Goal: Transaction & Acquisition: Book appointment/travel/reservation

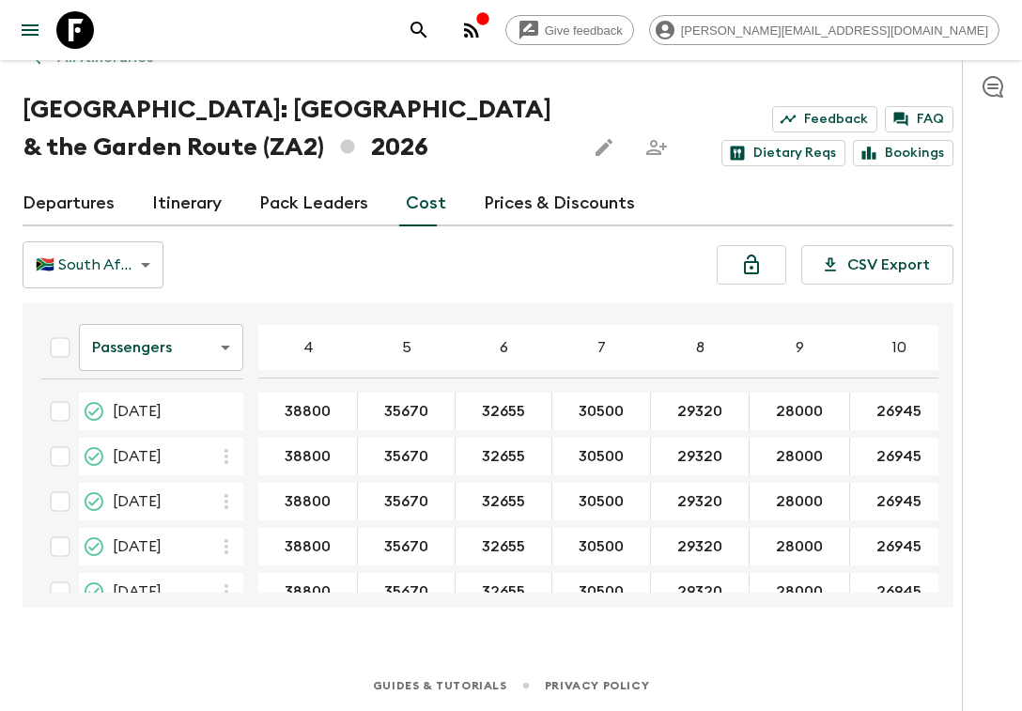
scroll to position [349, 0]
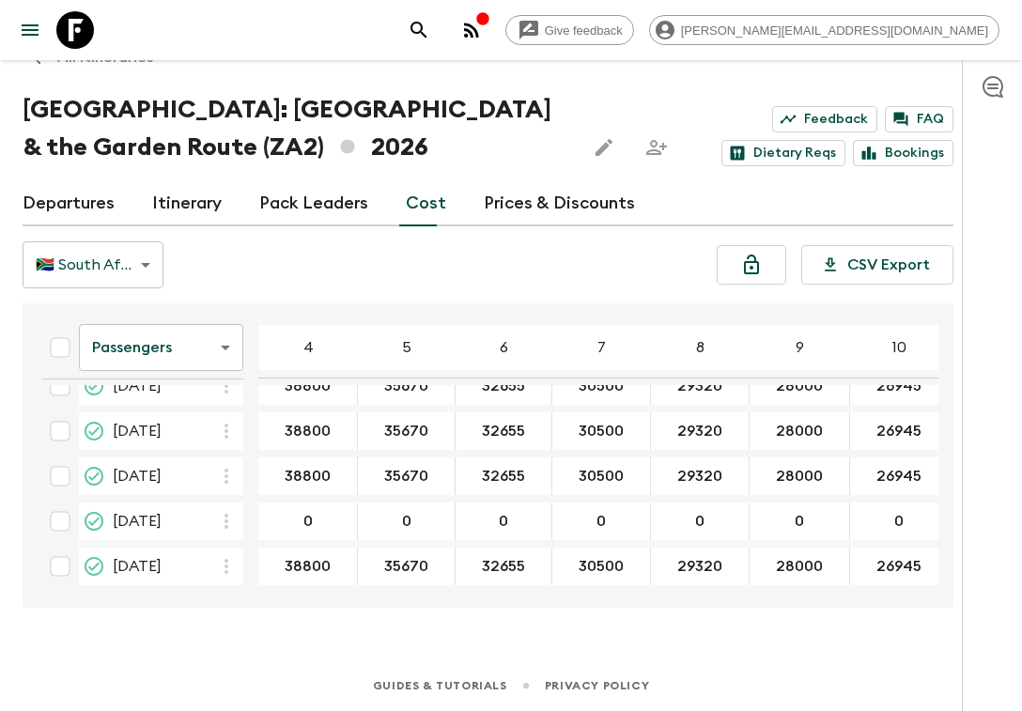
click at [75, 31] on icon at bounding box center [75, 30] width 38 height 38
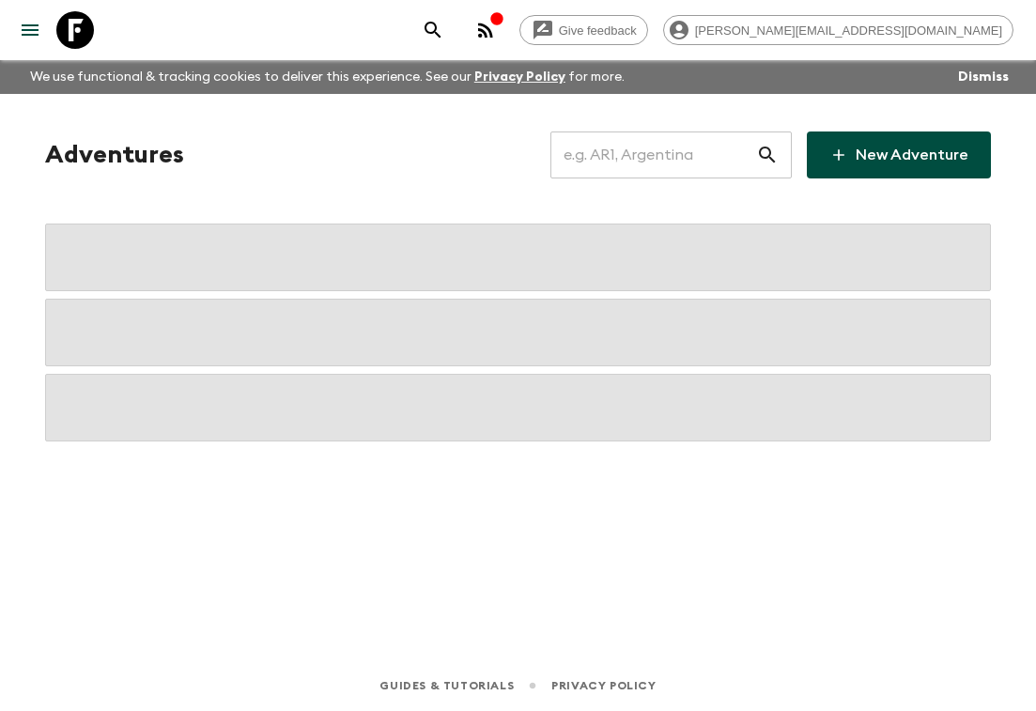
click at [670, 158] on input "text" at bounding box center [653, 155] width 206 height 53
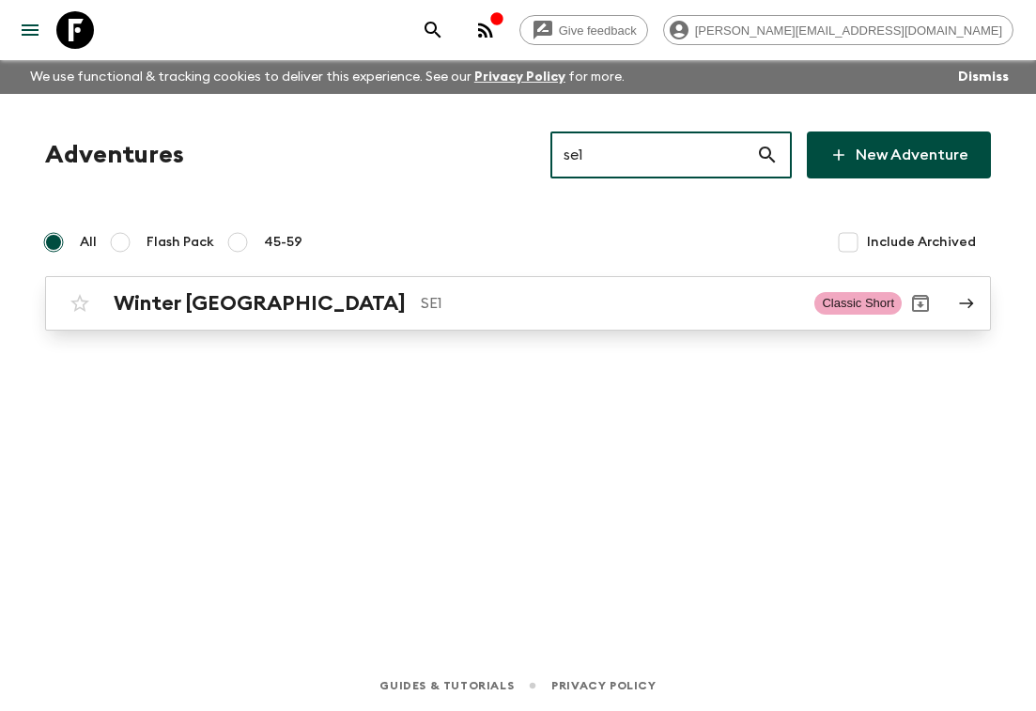
type input "se1"
click at [198, 292] on h2 "Winter Sweden" at bounding box center [260, 303] width 292 height 24
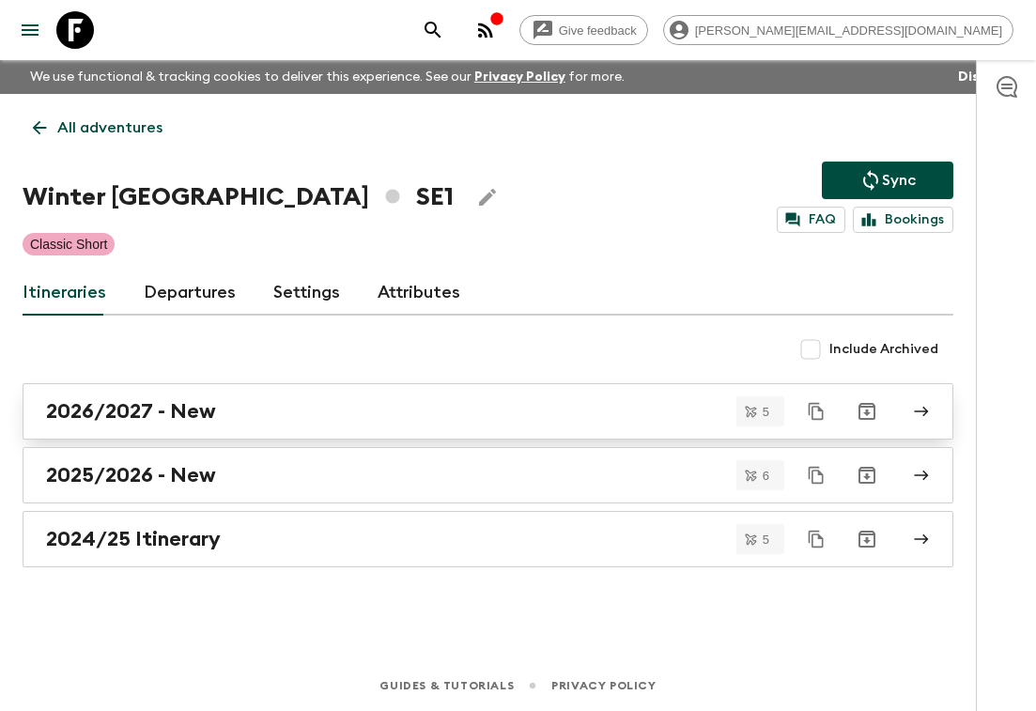
click at [141, 415] on h2 "2026/2027 - New" at bounding box center [131, 411] width 170 height 24
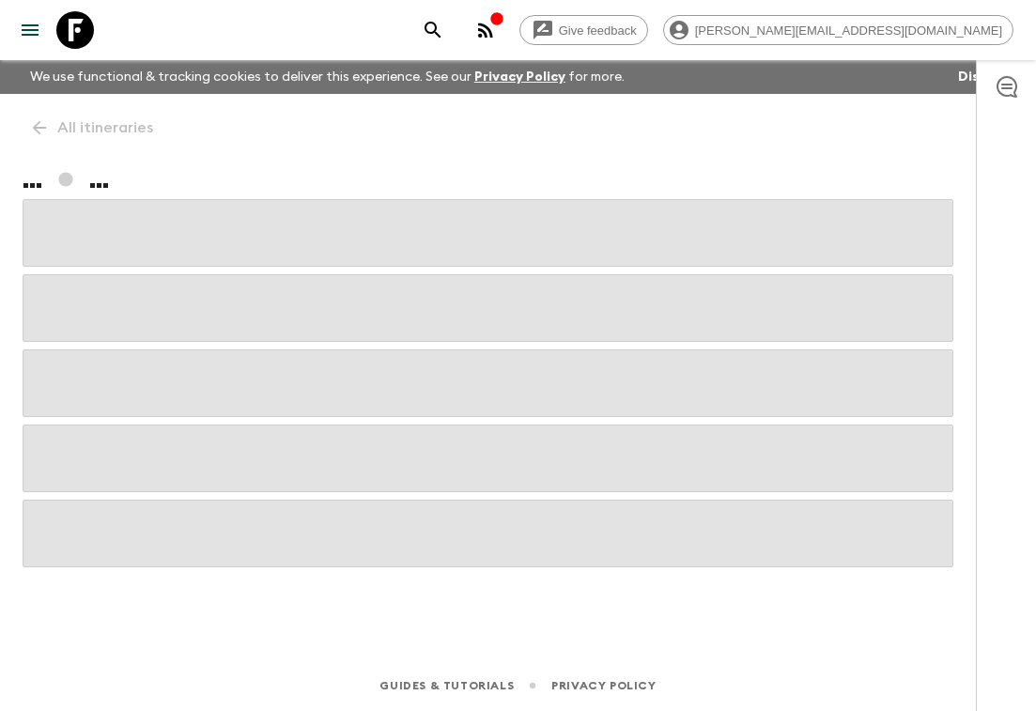
click at [141, 415] on span at bounding box center [488, 383] width 931 height 68
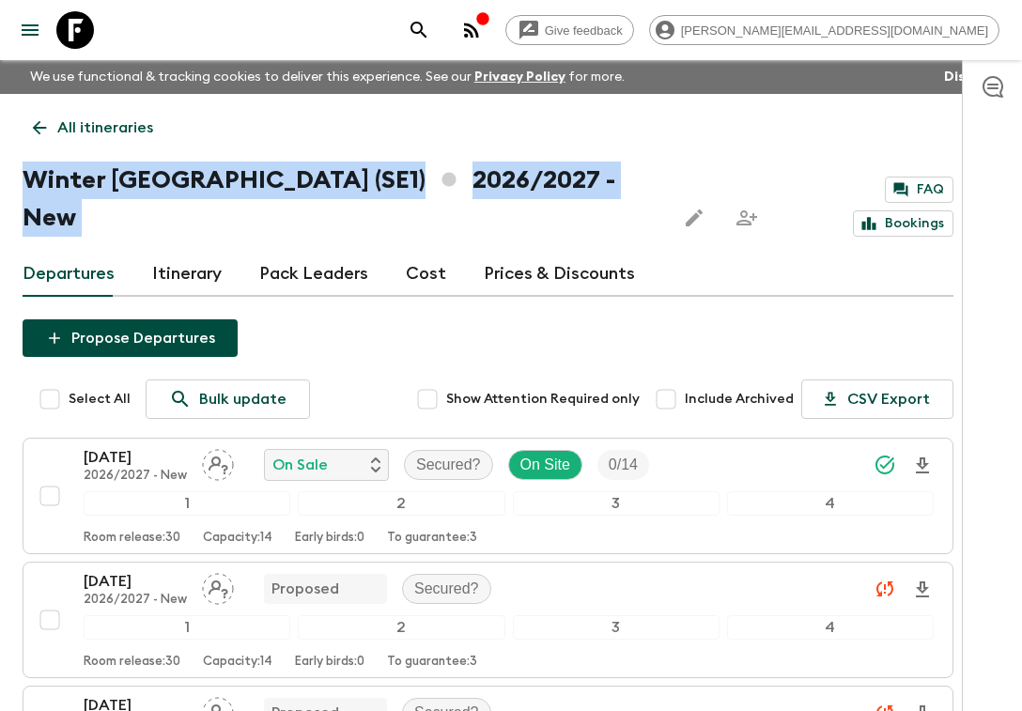
click at [39, 132] on icon at bounding box center [39, 127] width 21 height 21
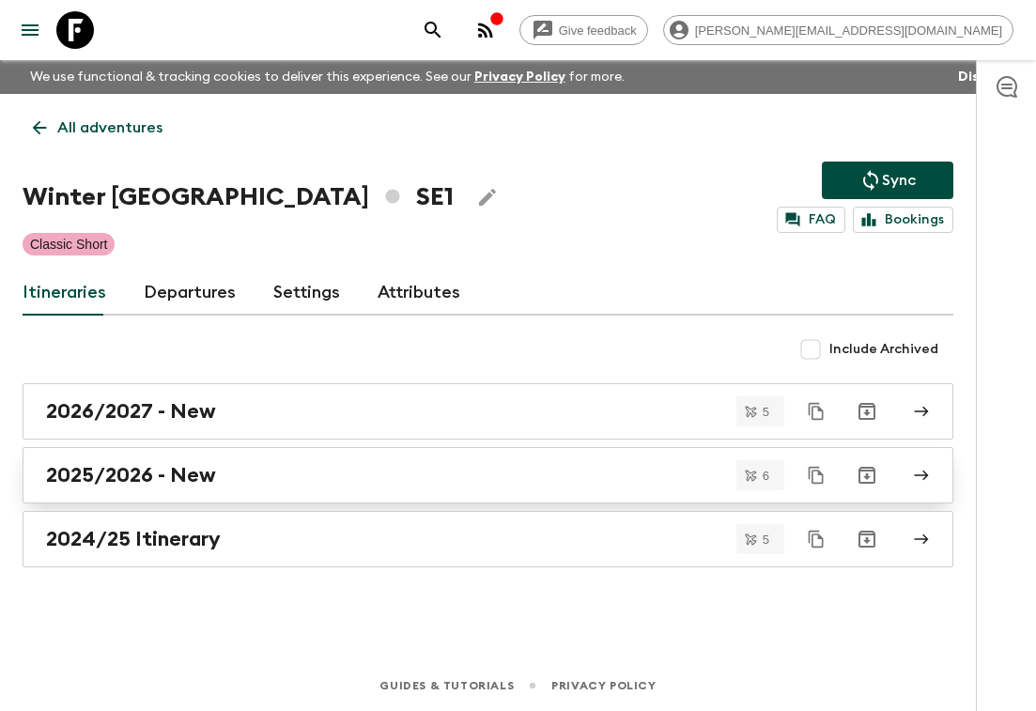
click at [207, 480] on h2 "2025/2026 - New" at bounding box center [131, 475] width 170 height 24
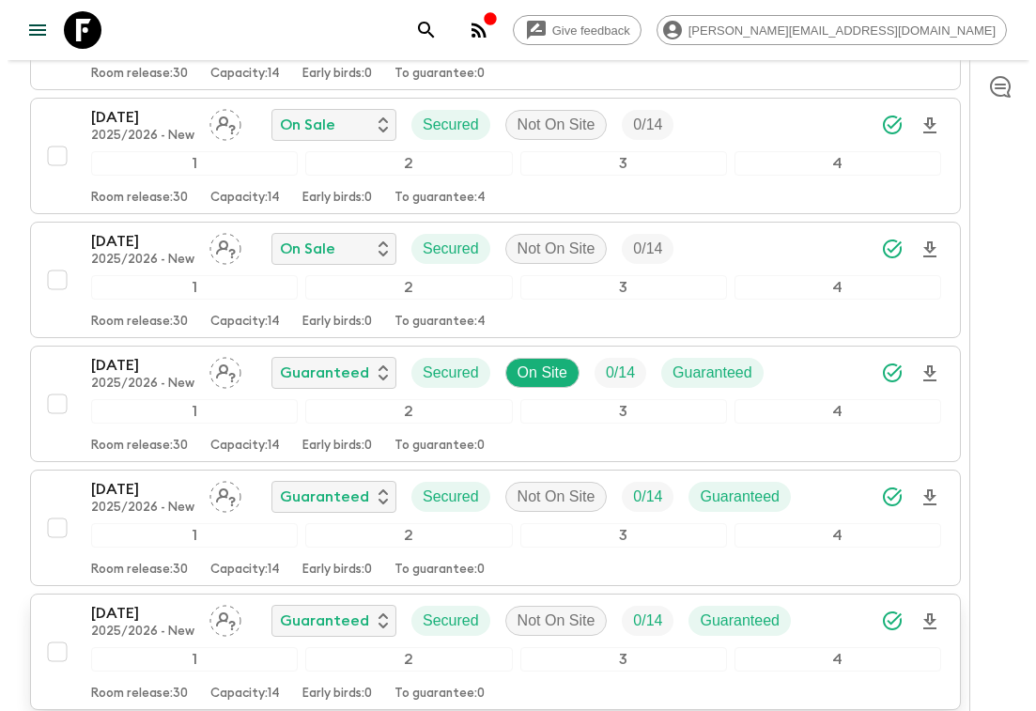
scroll to position [463, 0]
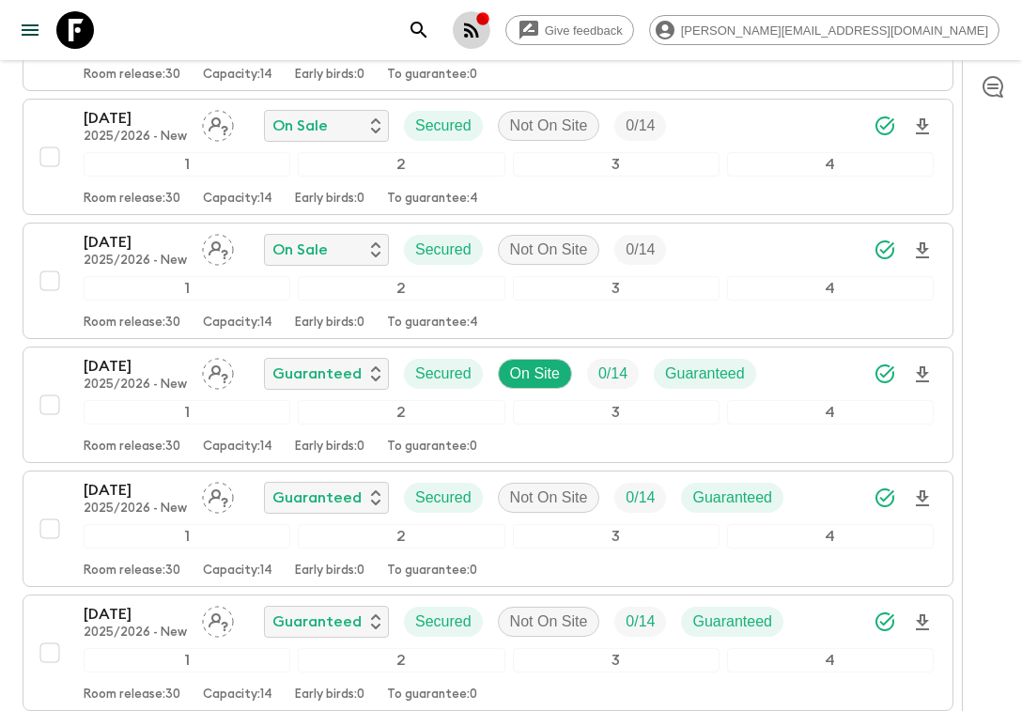
click at [483, 33] on icon "button" at bounding box center [471, 30] width 23 height 23
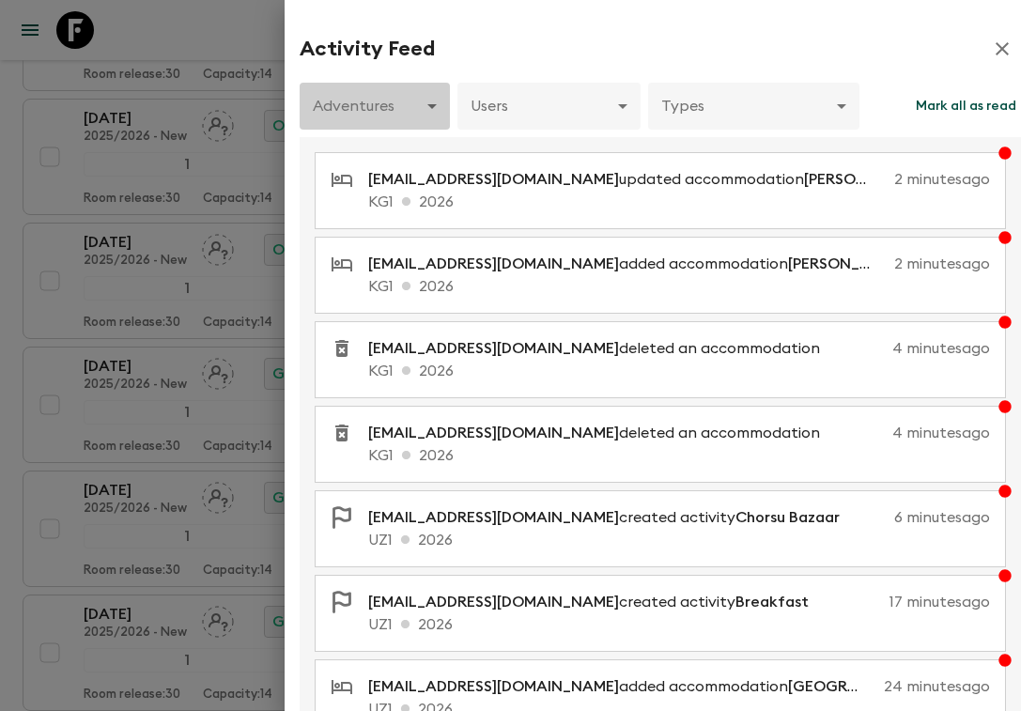
click at [423, 109] on body "Give feedback aida@flashpack.com We use functional & tracking cookies to delive…" at bounding box center [518, 209] width 1036 height 1345
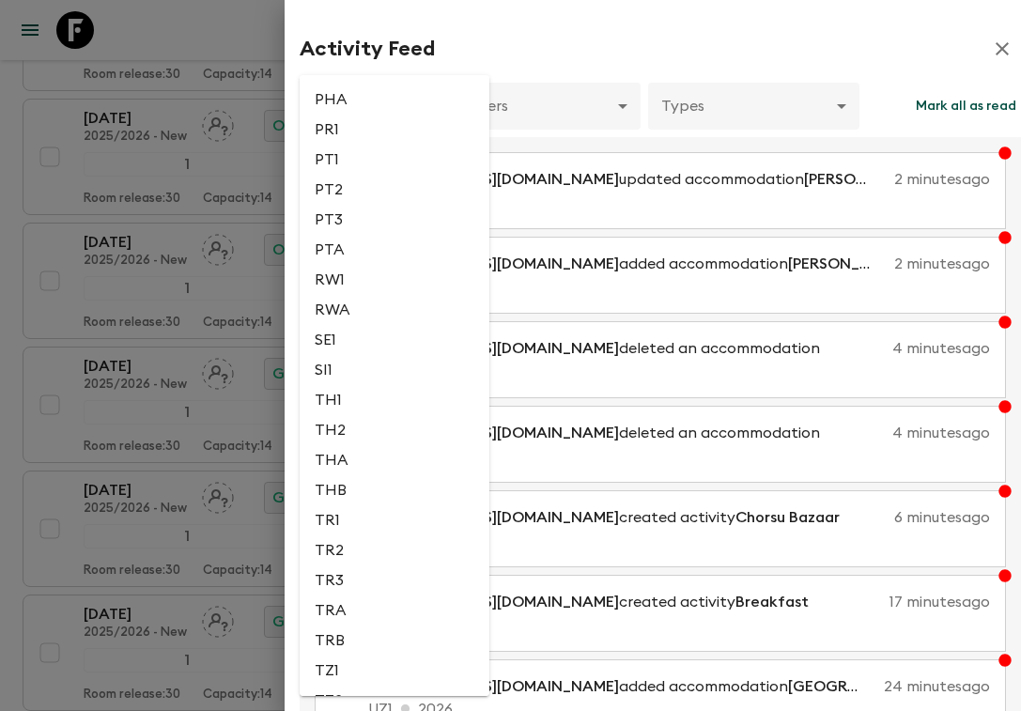
scroll to position [3967, 0]
click at [367, 324] on li "SE1" at bounding box center [395, 309] width 190 height 30
type input "3ef7c74a-cdc1-42f7-8a65-7862c692a172"
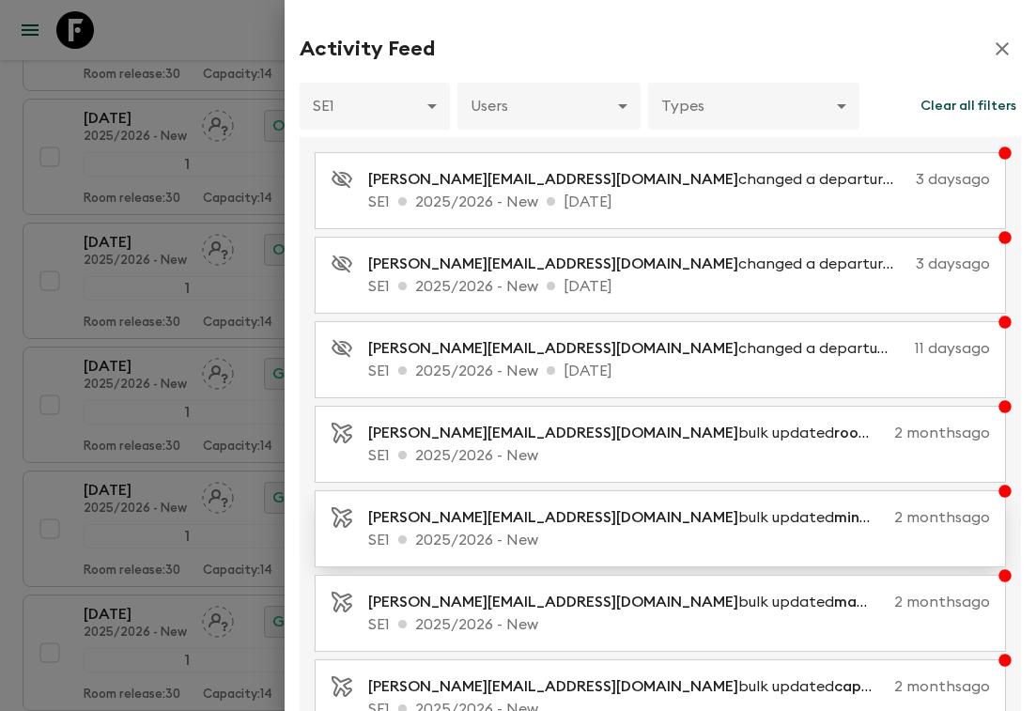
scroll to position [324, 0]
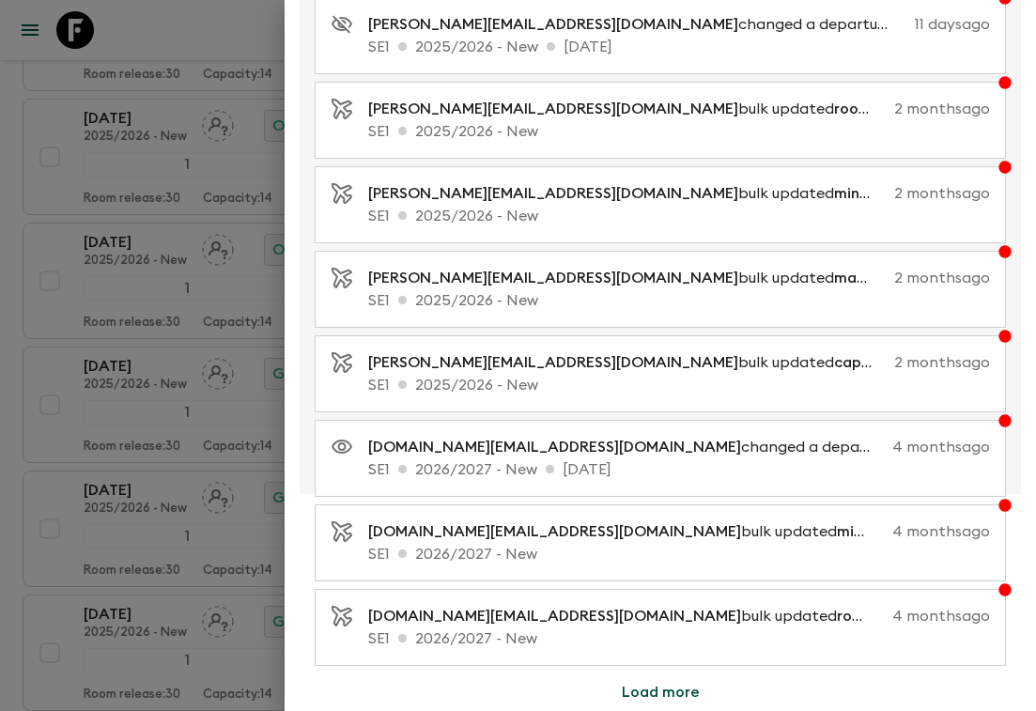
click at [665, 694] on button "Load more" at bounding box center [660, 693] width 123 height 38
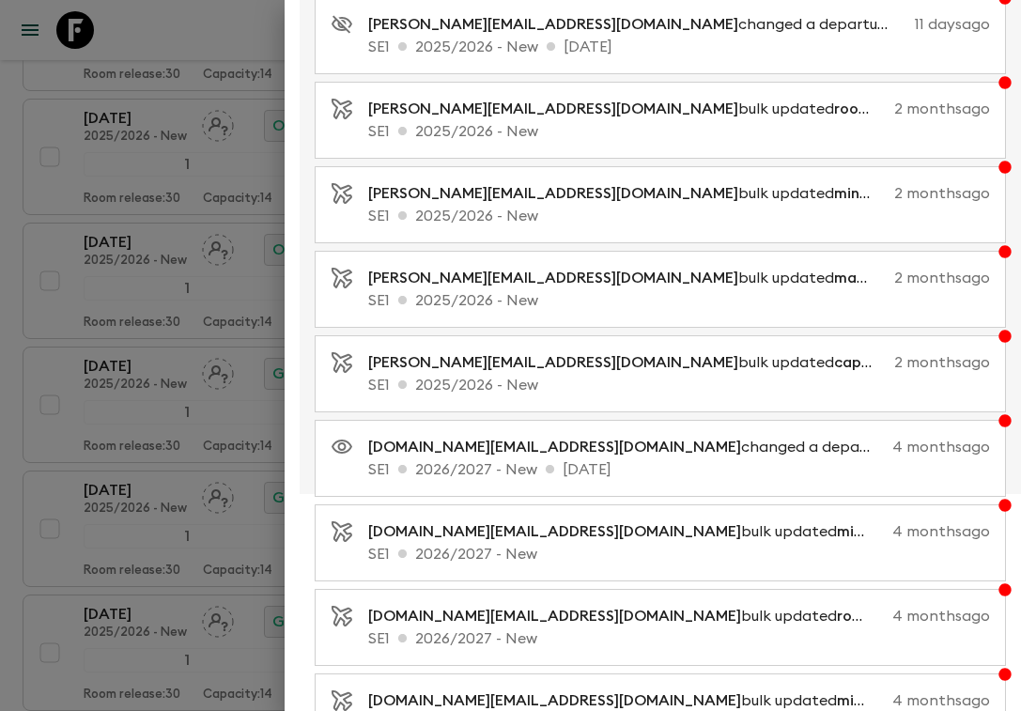
scroll to position [1170, 0]
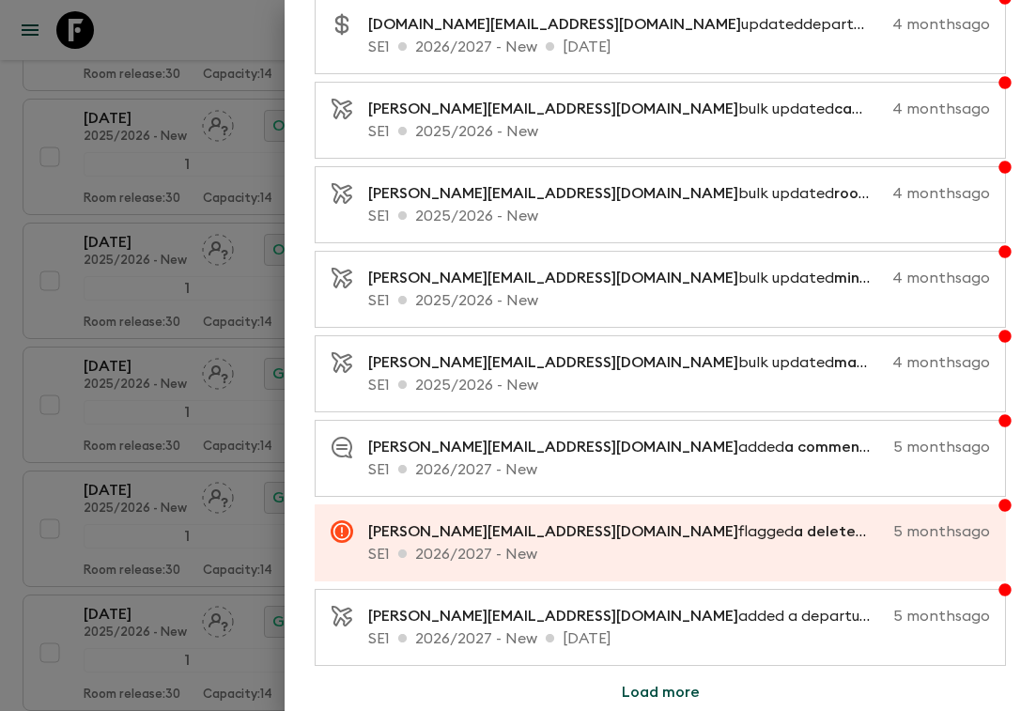
click at [682, 691] on button "Load more" at bounding box center [660, 693] width 123 height 38
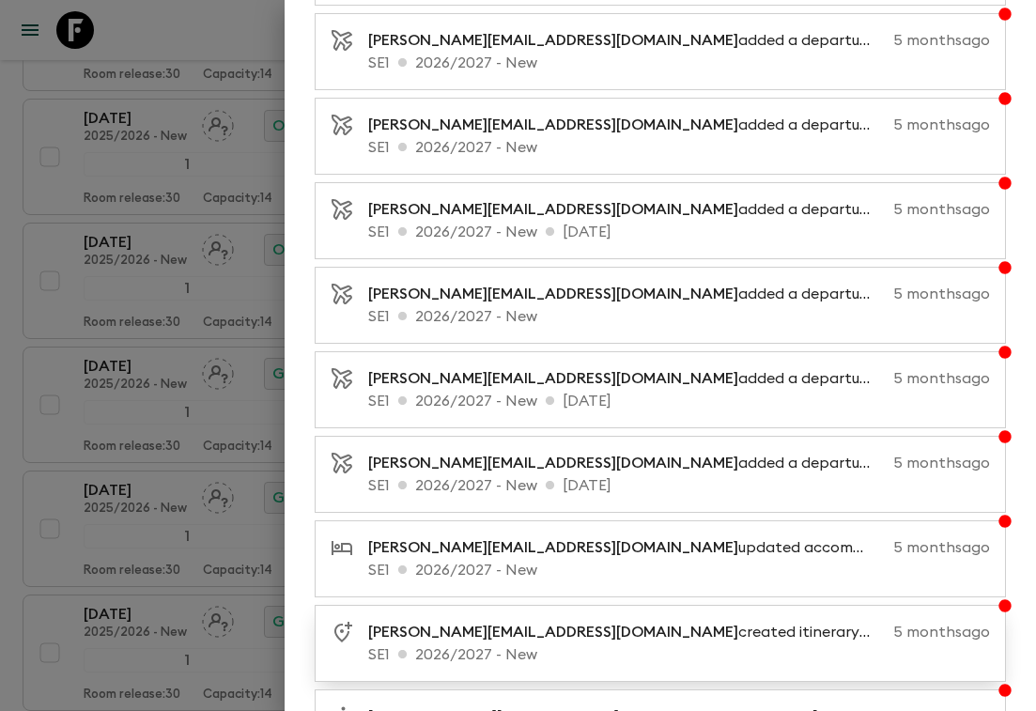
scroll to position [2015, 0]
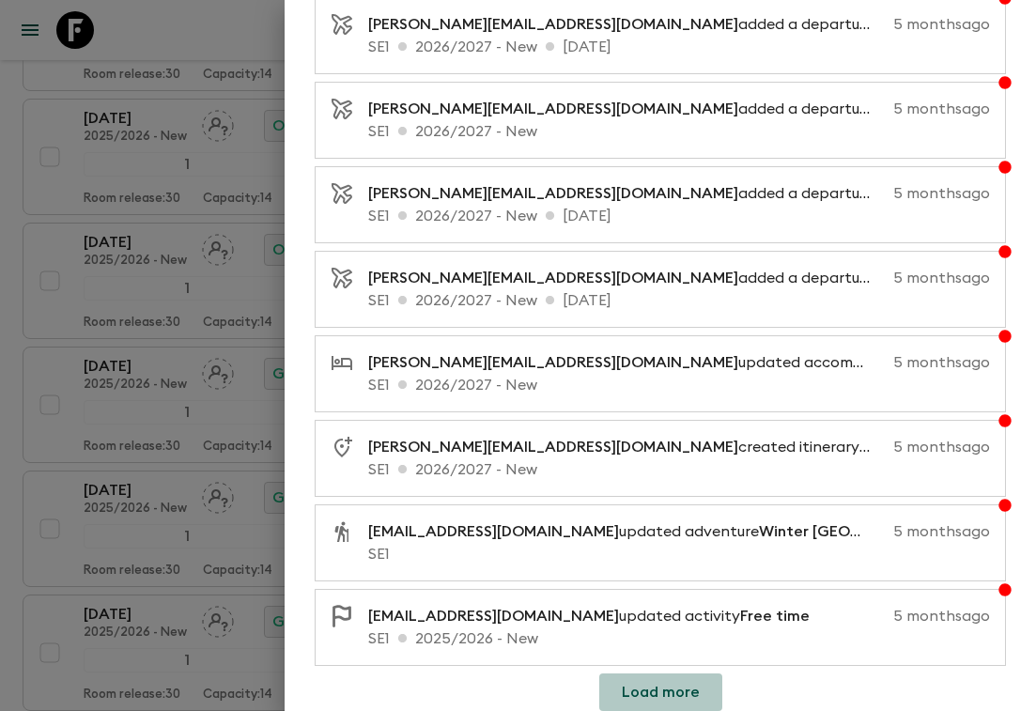
click at [655, 687] on button "Load more" at bounding box center [660, 693] width 123 height 38
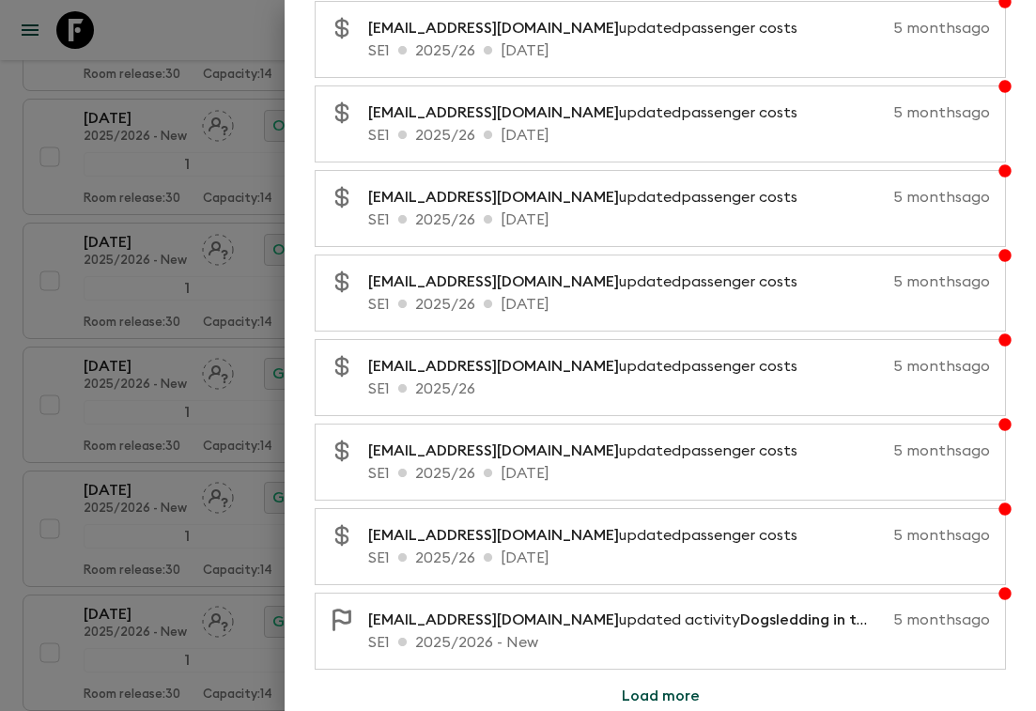
scroll to position [2861, 0]
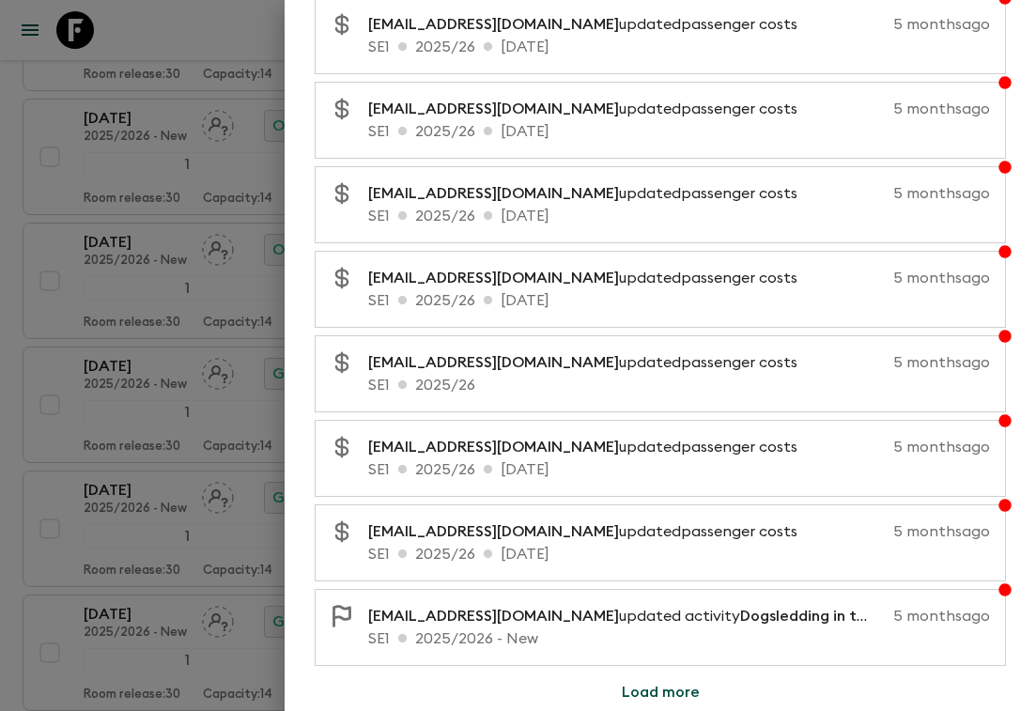
click at [670, 685] on button "Load more" at bounding box center [660, 693] width 123 height 38
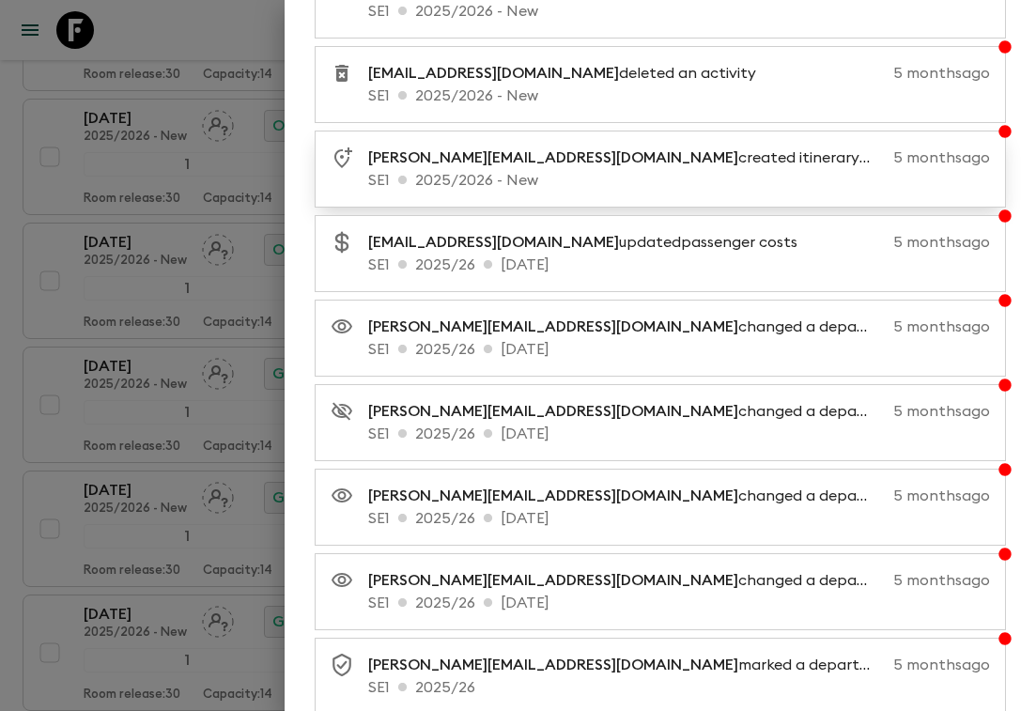
scroll to position [3706, 0]
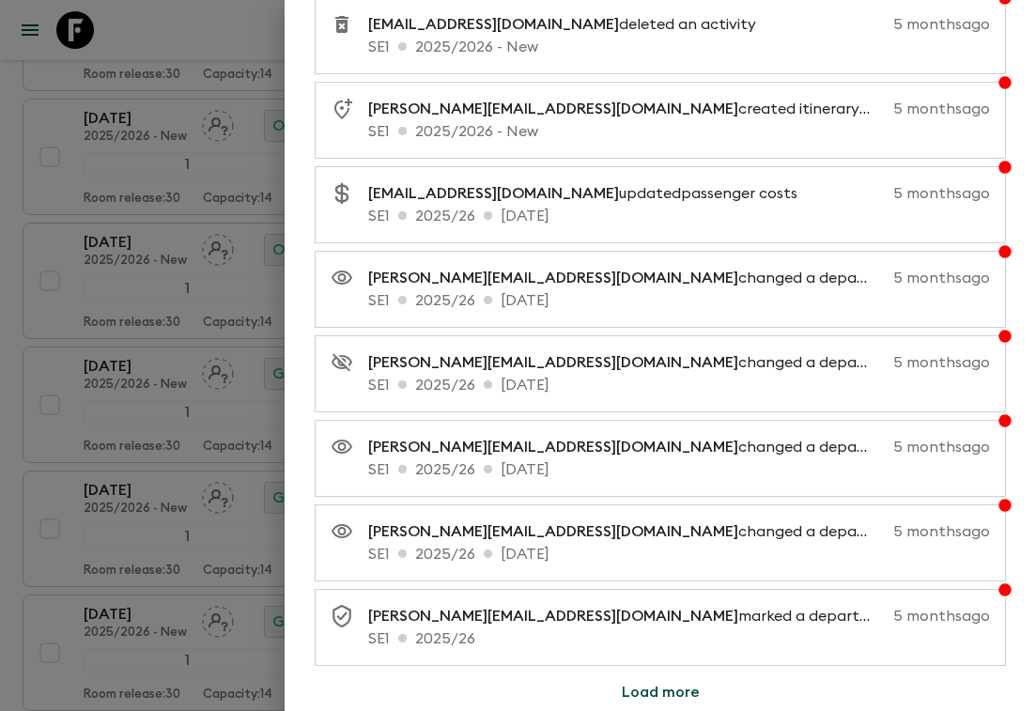
click at [668, 687] on button "Load more" at bounding box center [660, 693] width 123 height 38
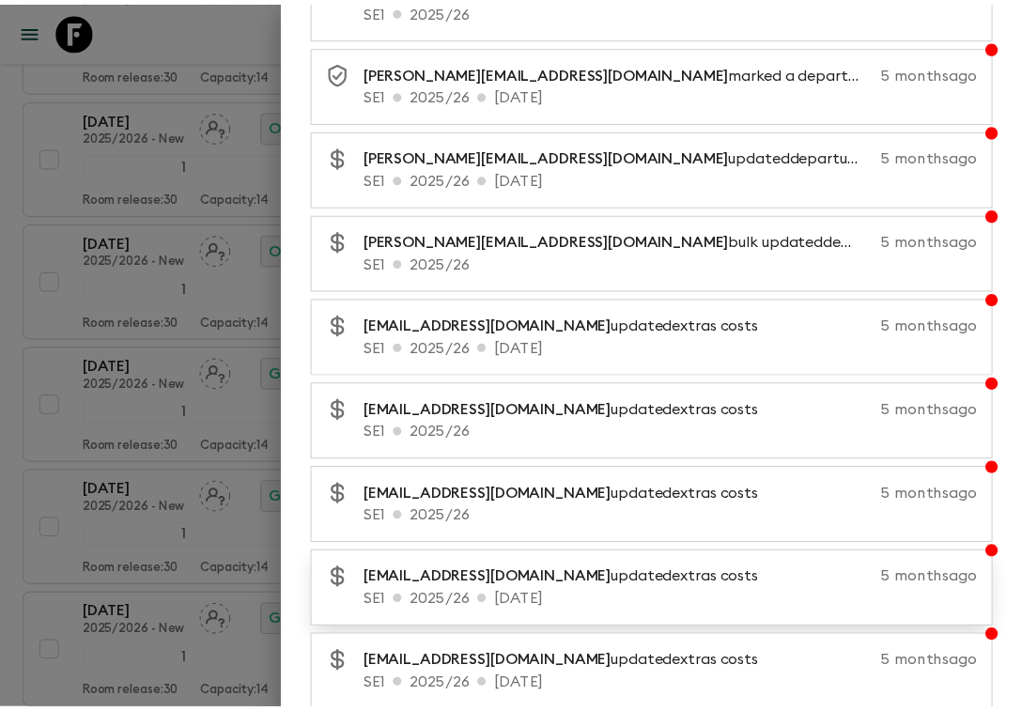
scroll to position [4536, 0]
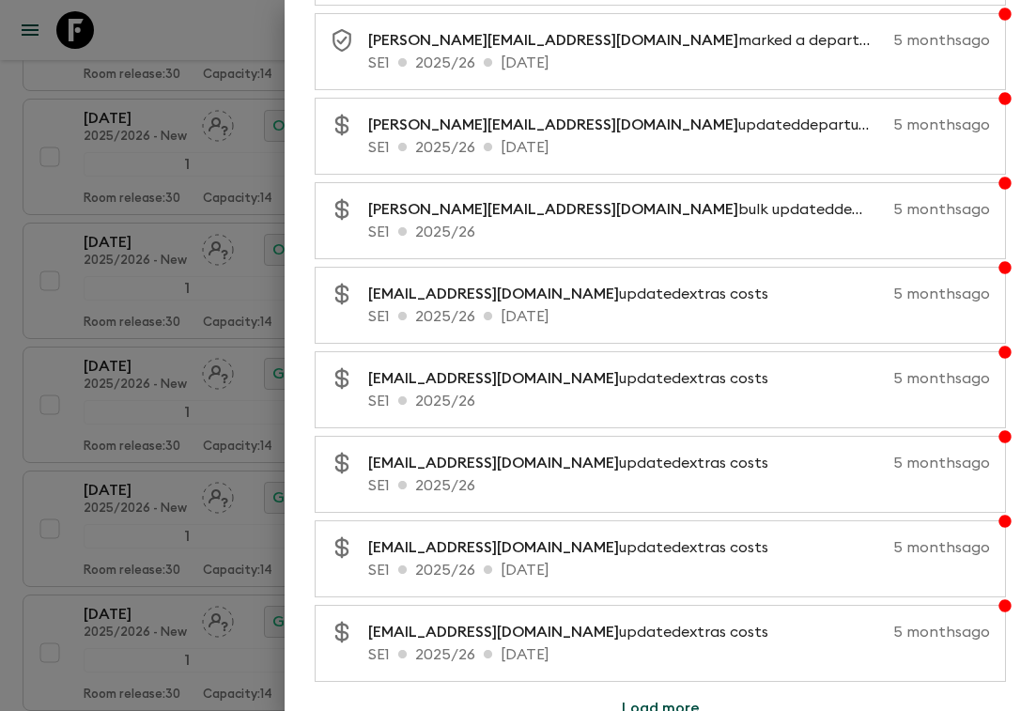
click at [9, 407] on div at bounding box center [518, 355] width 1036 height 711
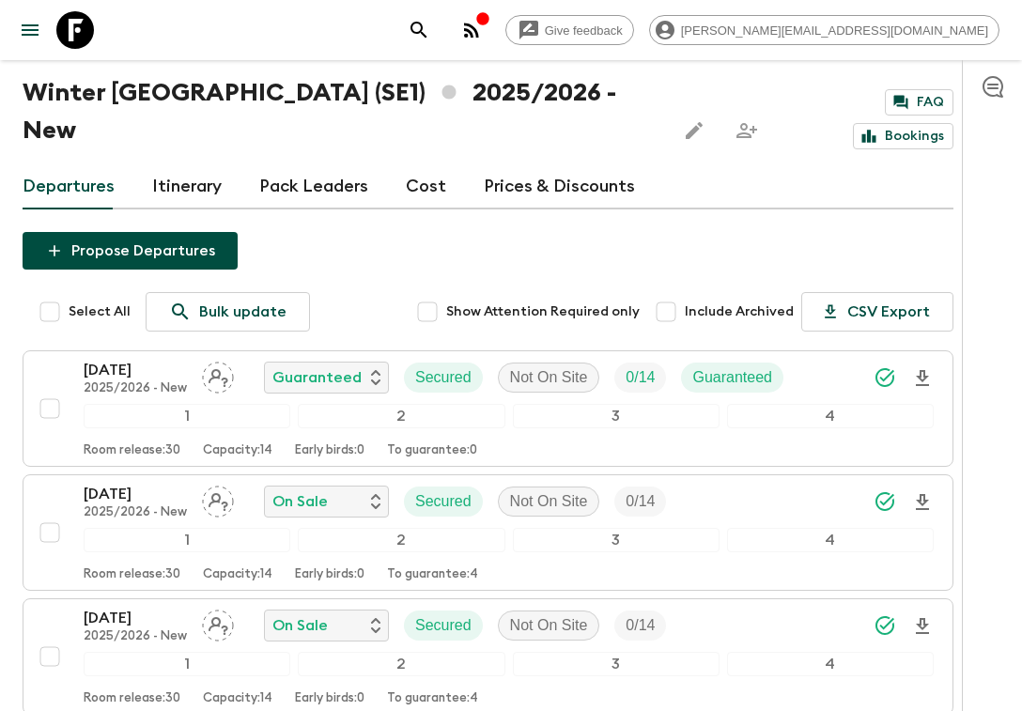
scroll to position [0, 0]
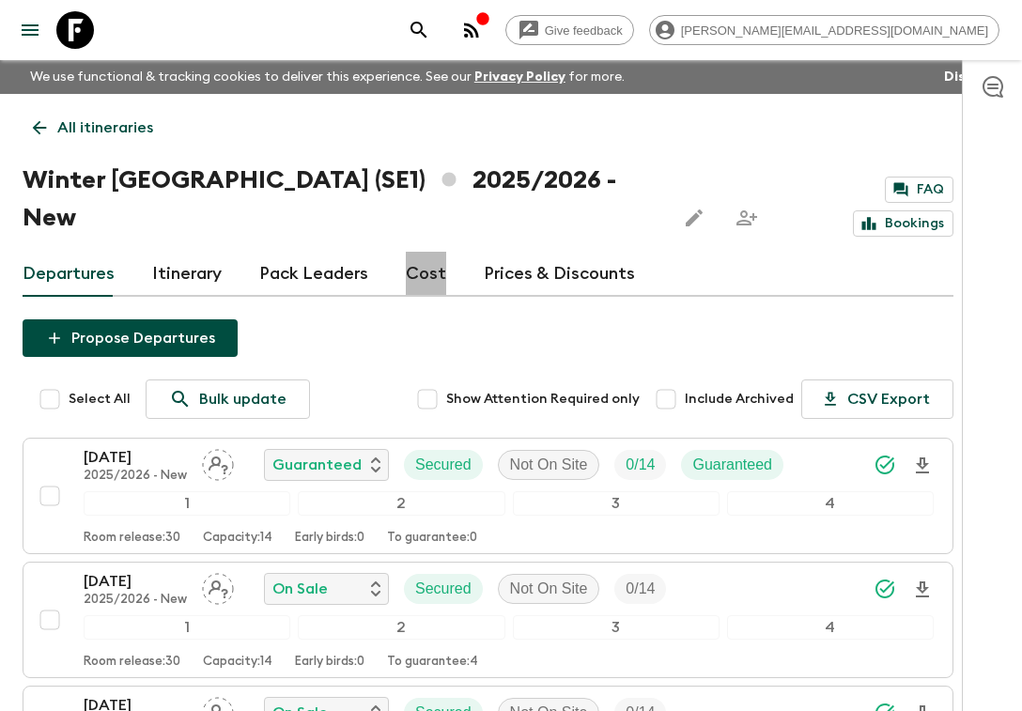
click at [420, 252] on link "Cost" at bounding box center [426, 274] width 40 height 45
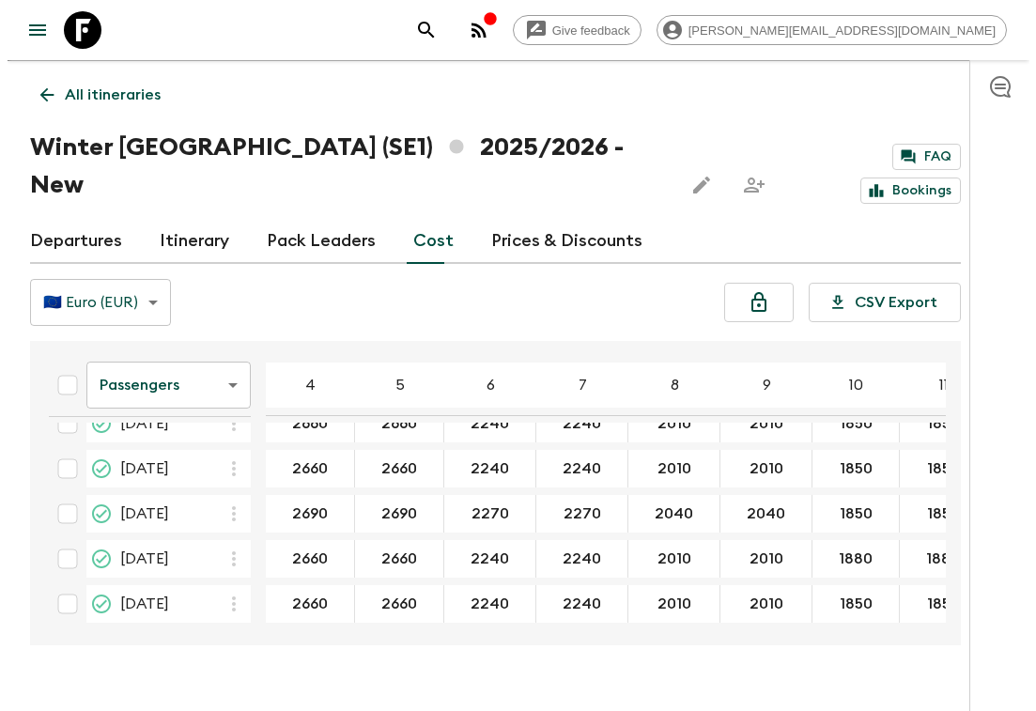
scroll to position [78, 0]
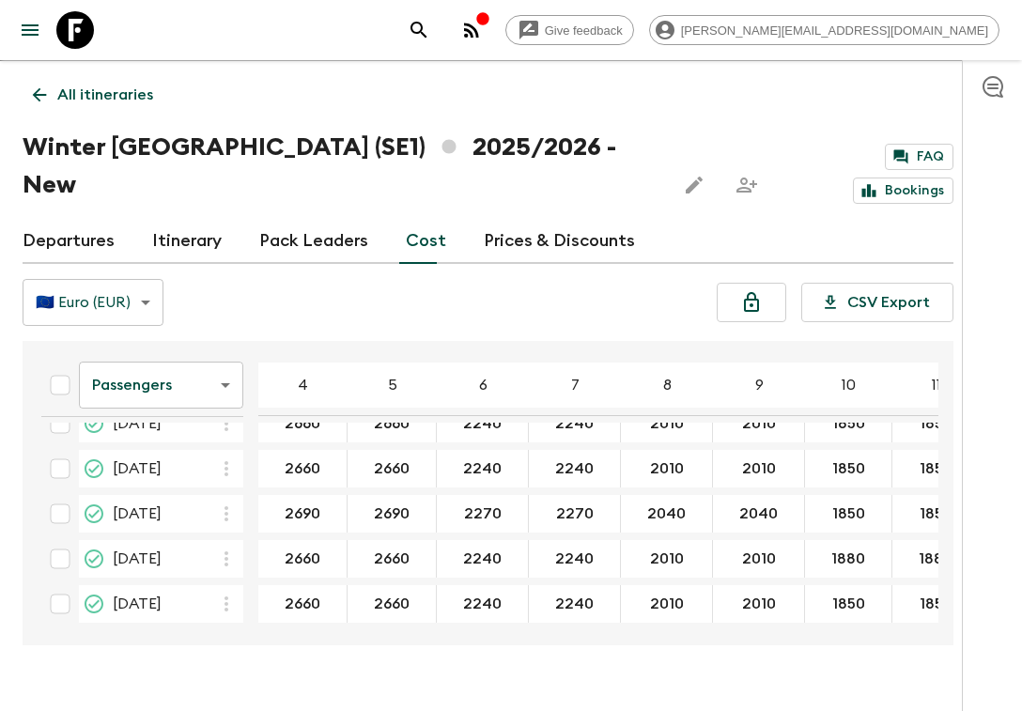
click at [483, 30] on icon "button" at bounding box center [471, 30] width 23 height 23
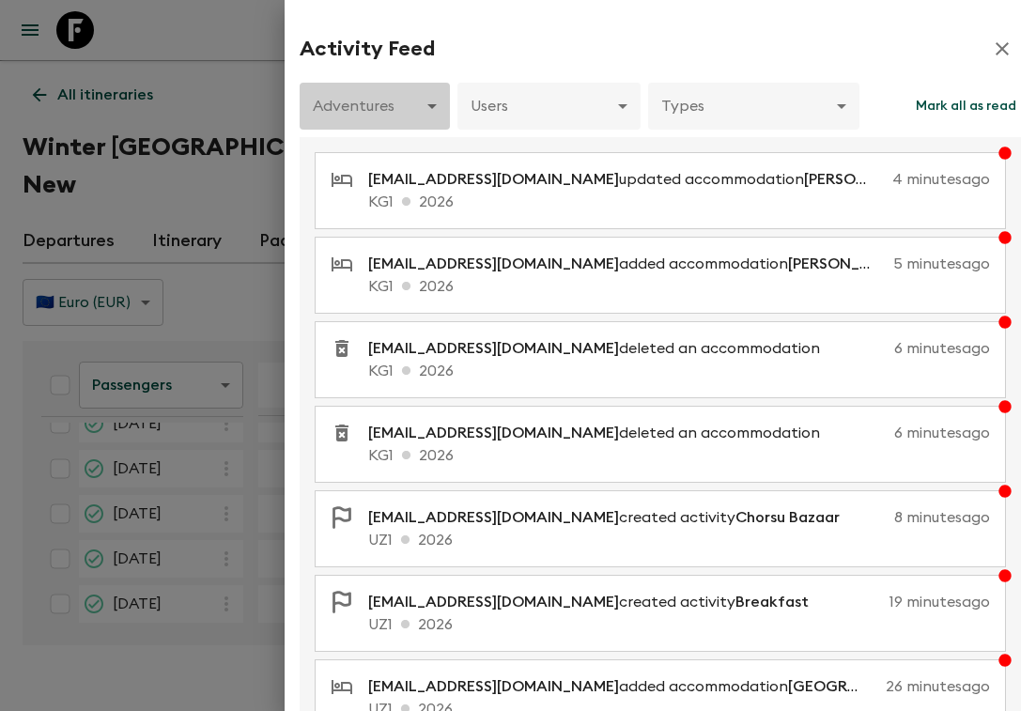
click at [415, 121] on body "Give feedback aida@flashpack.com We use functional & tracking cookies to delive…" at bounding box center [518, 358] width 1036 height 782
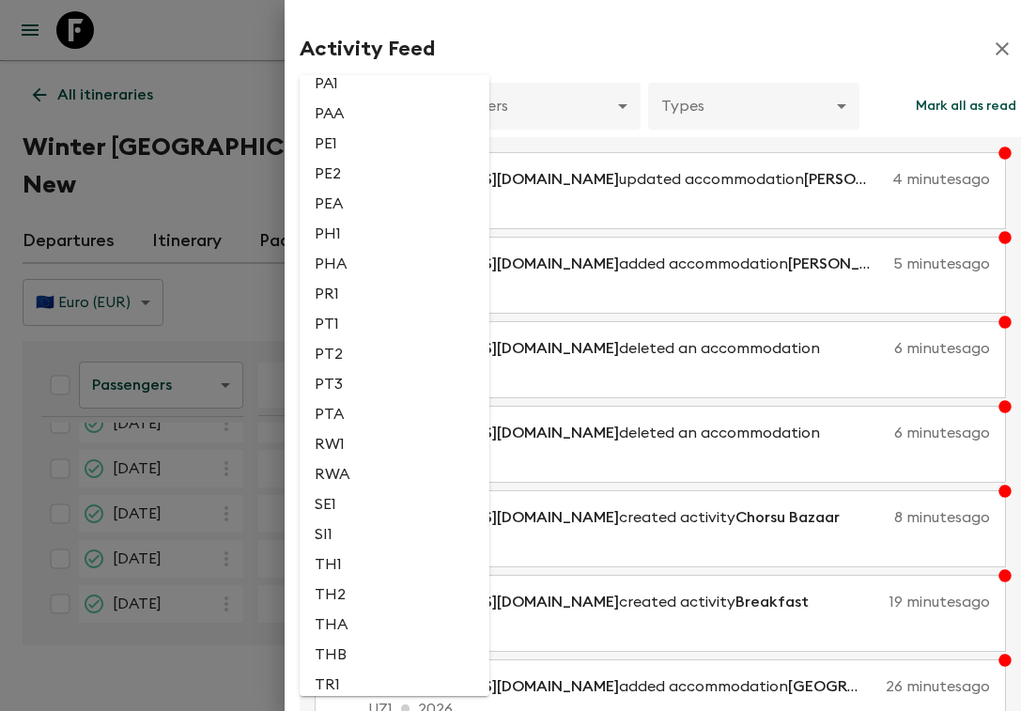
scroll to position [3850, 0]
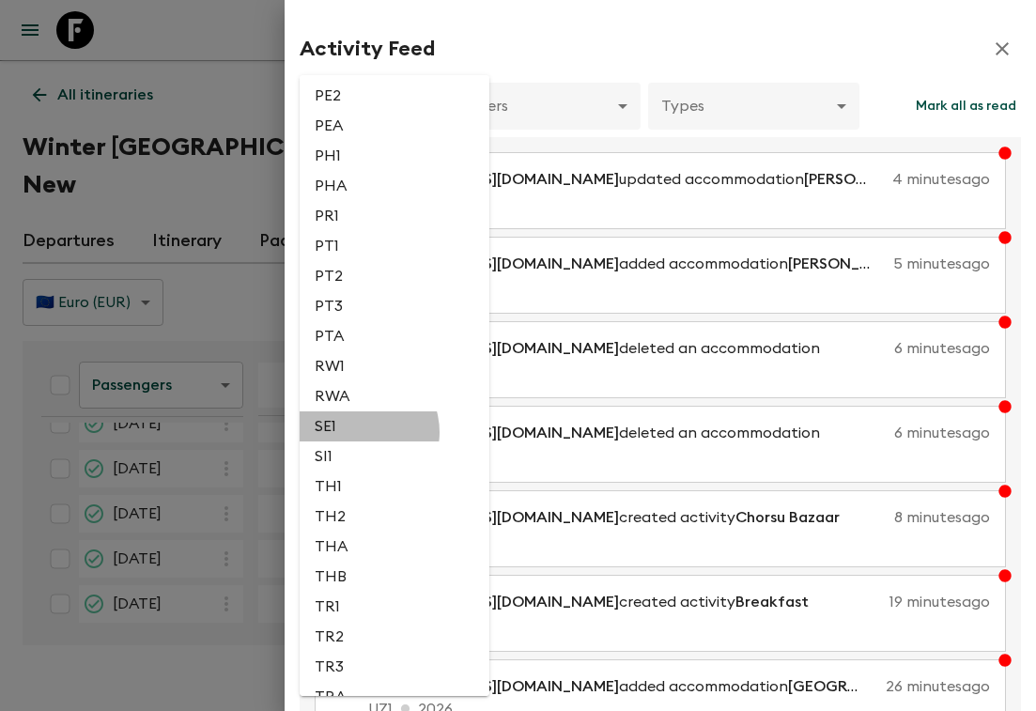
click at [360, 442] on li "SE1" at bounding box center [395, 426] width 190 height 30
type input "3ef7c74a-cdc1-42f7-8a65-7862c692a172"
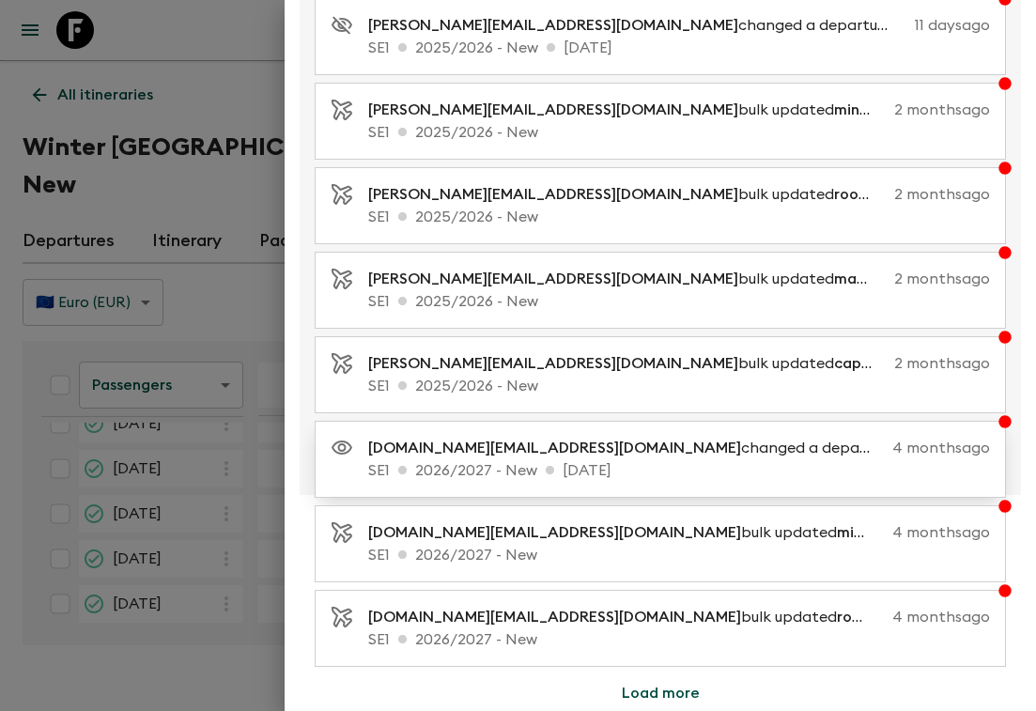
scroll to position [324, 0]
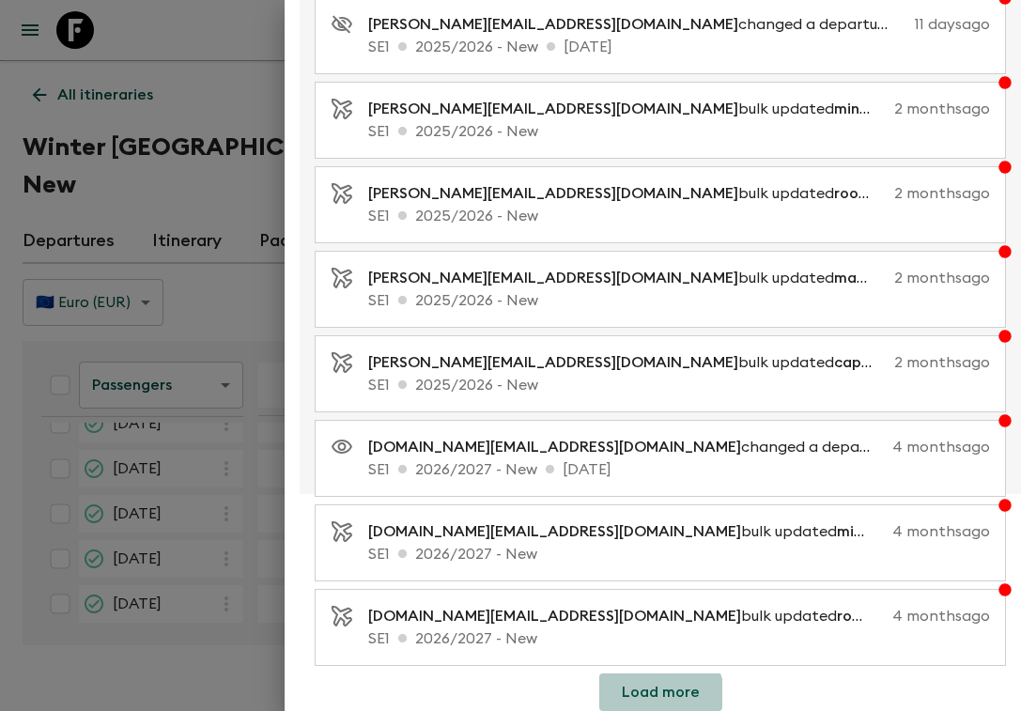
click at [644, 696] on button "Load more" at bounding box center [660, 693] width 123 height 38
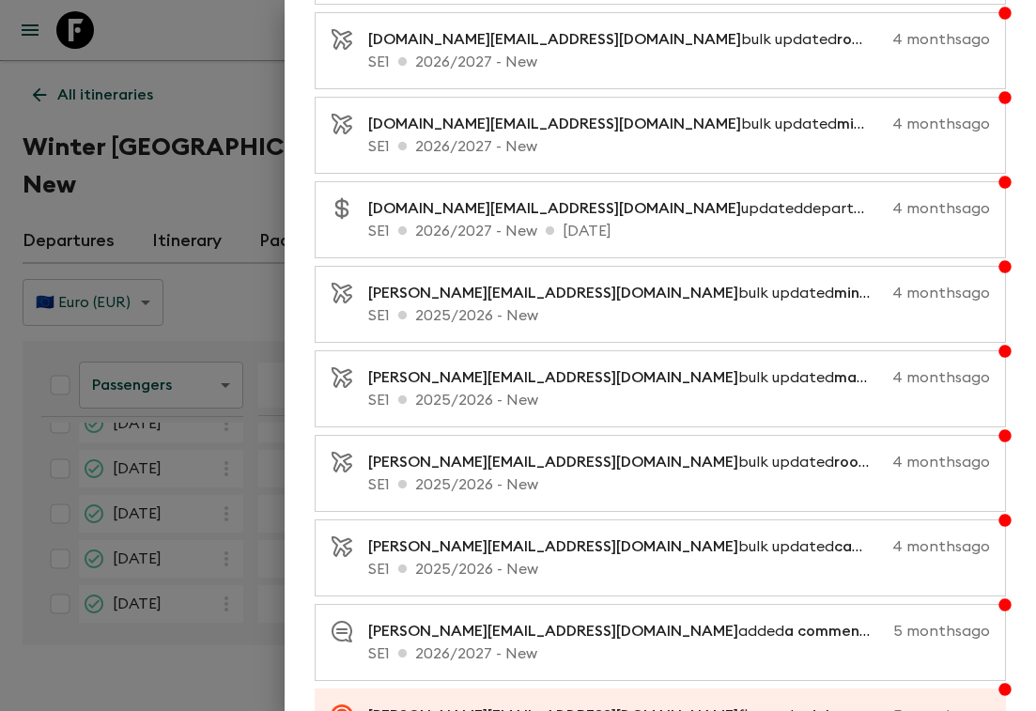
scroll to position [1170, 0]
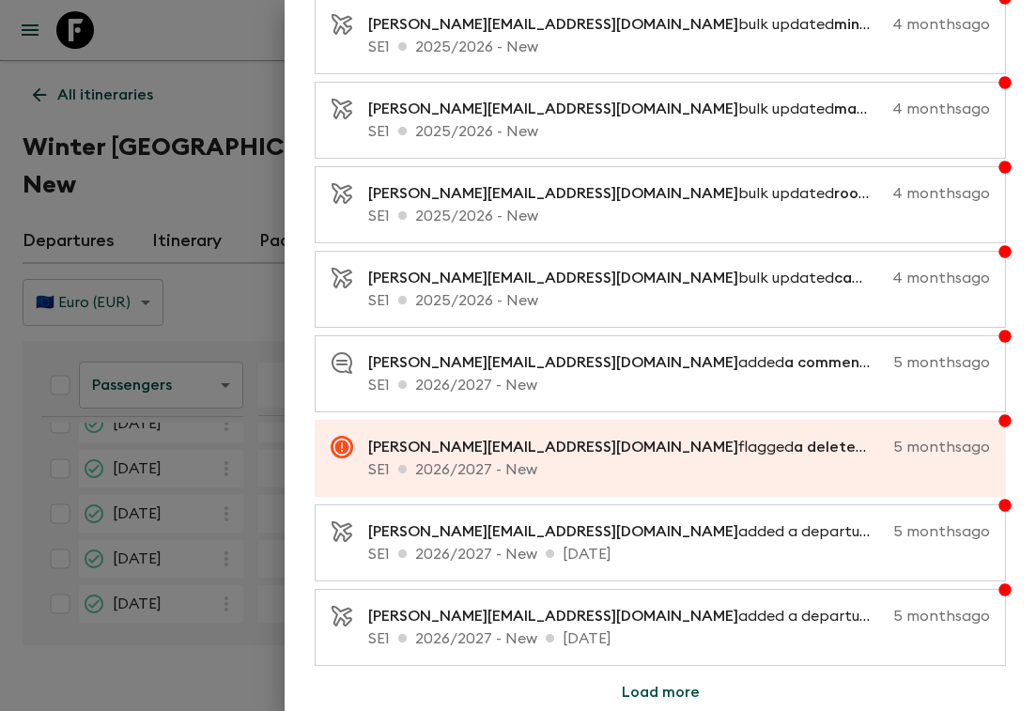
click at [635, 695] on button "Load more" at bounding box center [660, 693] width 123 height 38
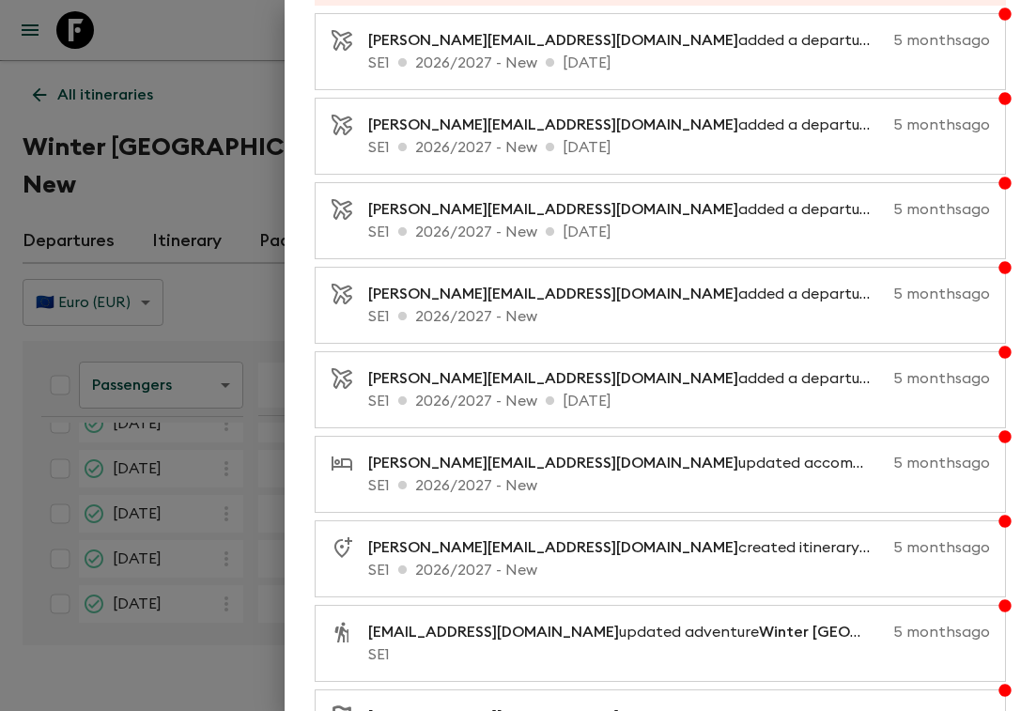
scroll to position [2015, 0]
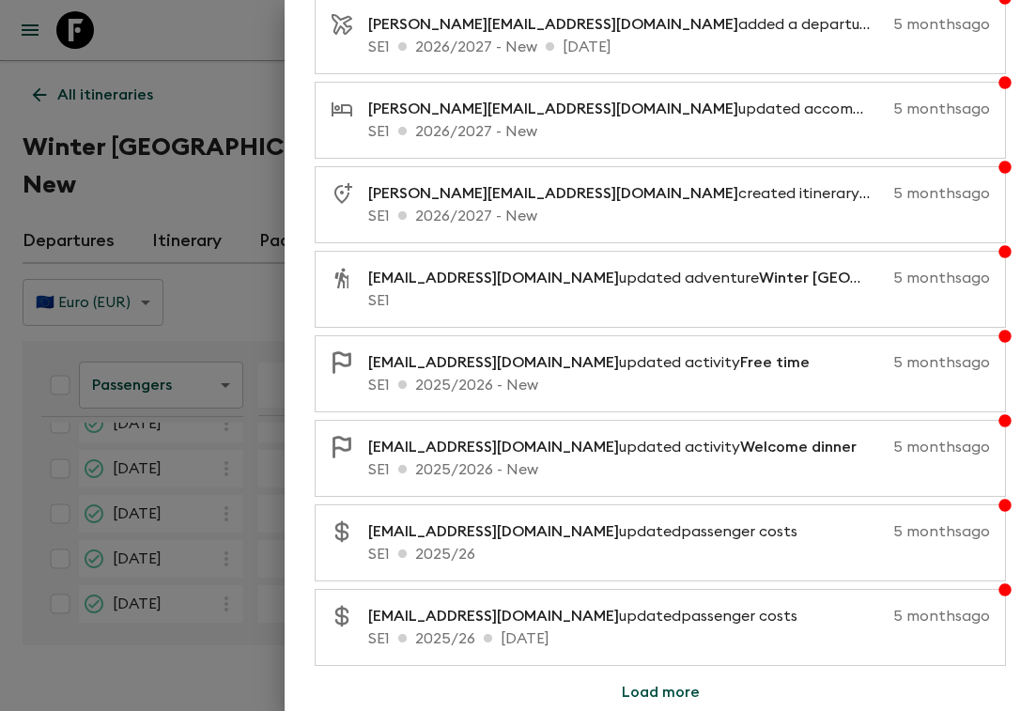
click at [629, 698] on button "Load more" at bounding box center [660, 693] width 123 height 38
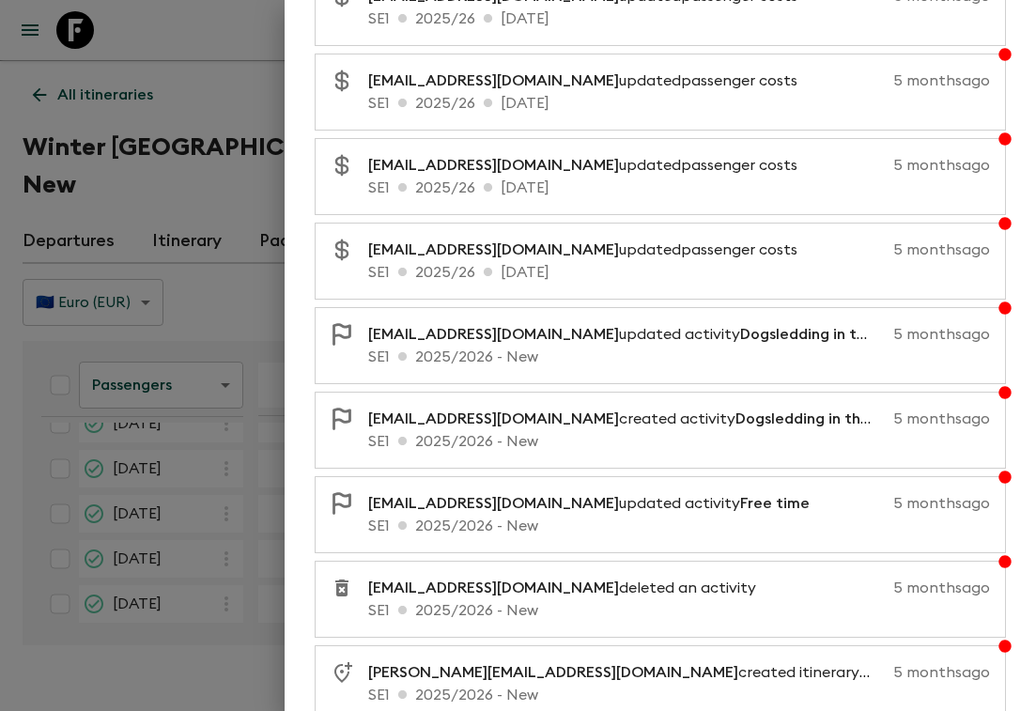
scroll to position [2861, 0]
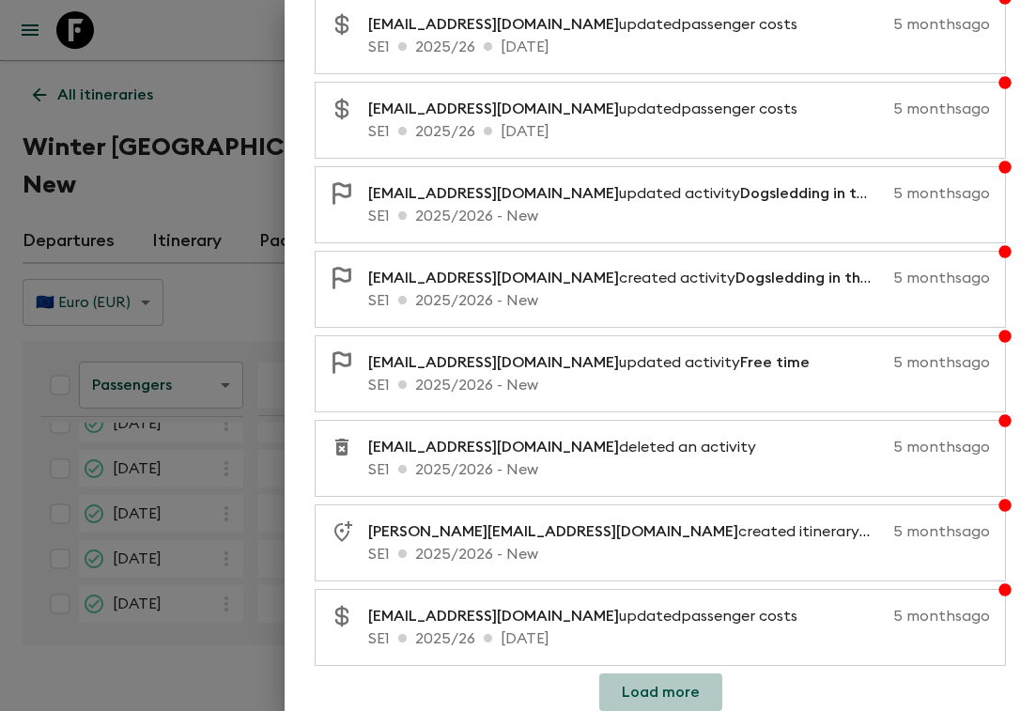
click at [672, 693] on button "Load more" at bounding box center [660, 693] width 123 height 38
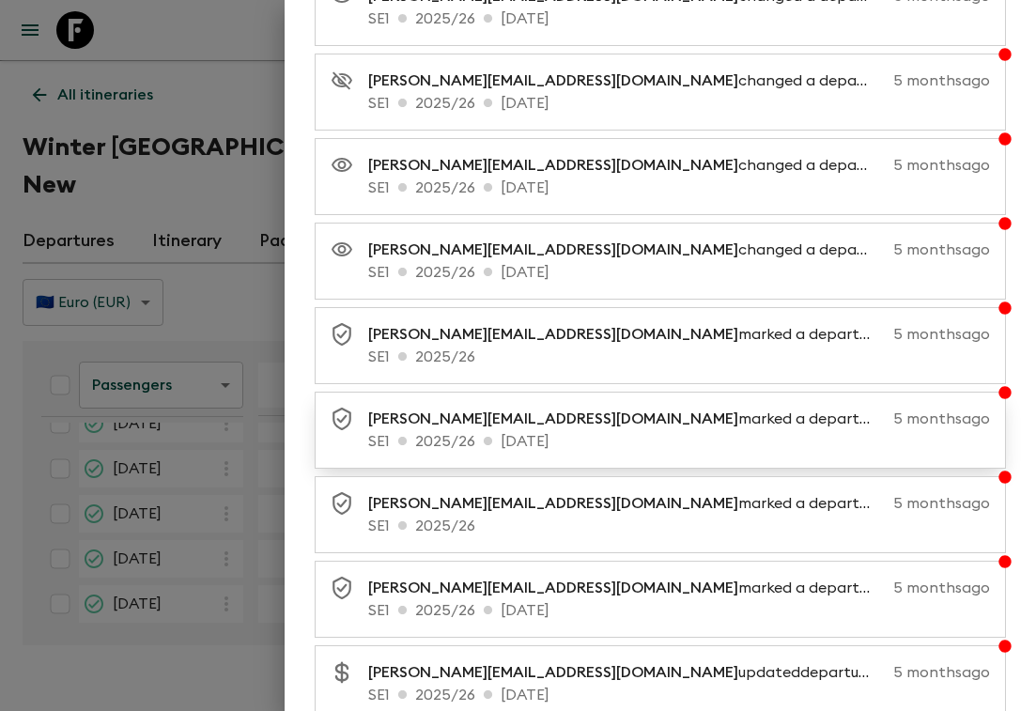
scroll to position [3706, 0]
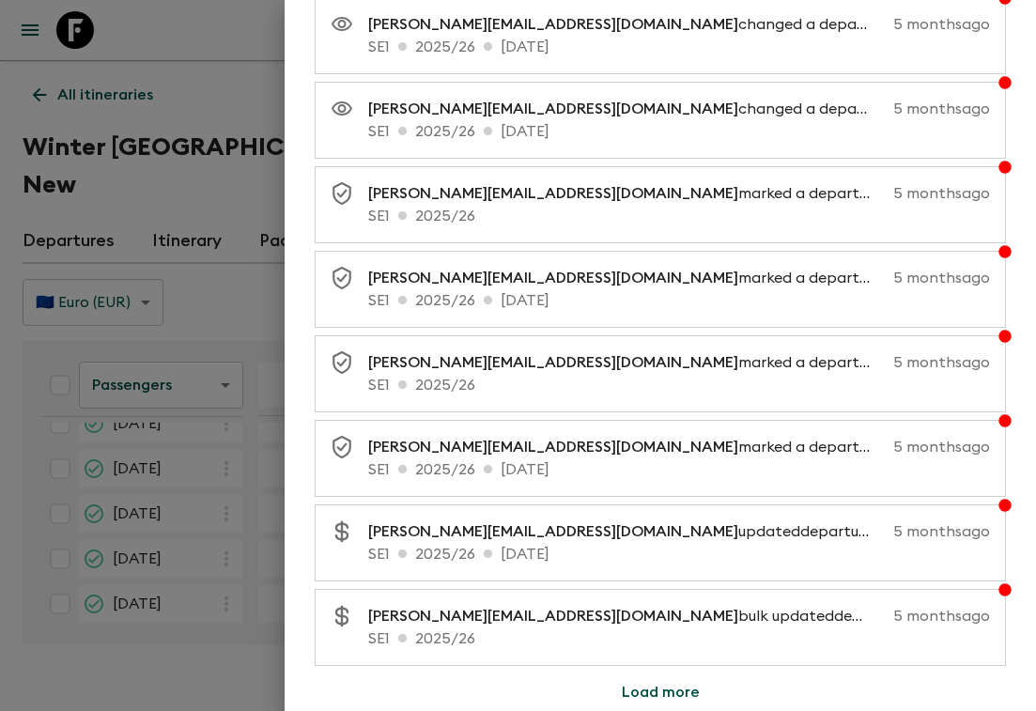
click at [664, 699] on button "Load more" at bounding box center [660, 693] width 123 height 38
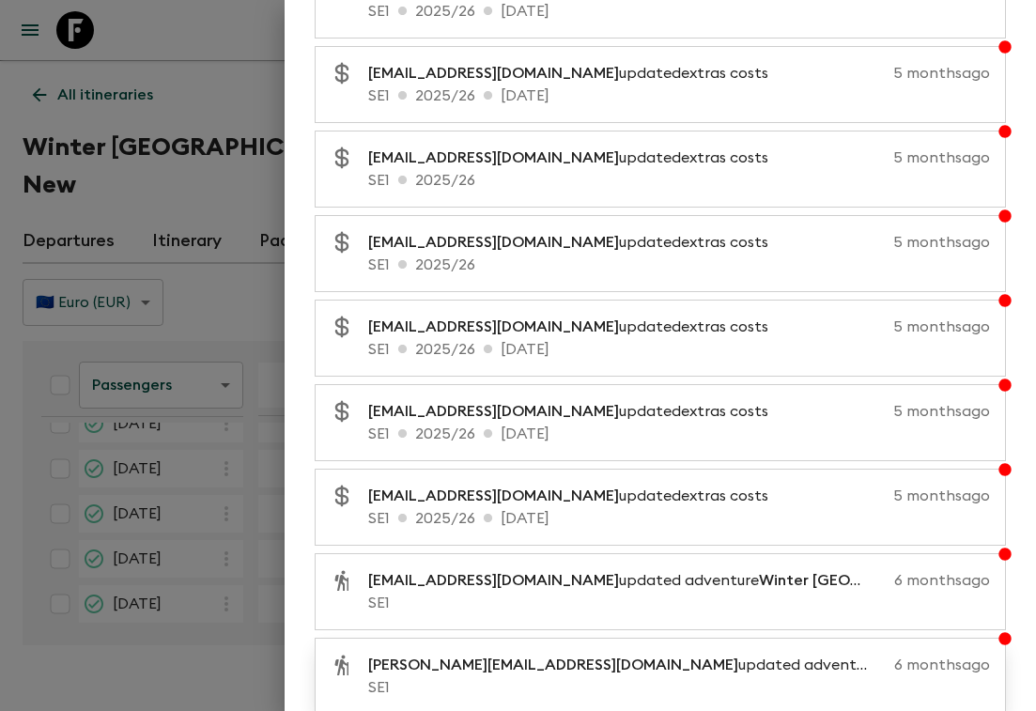
scroll to position [4551, 0]
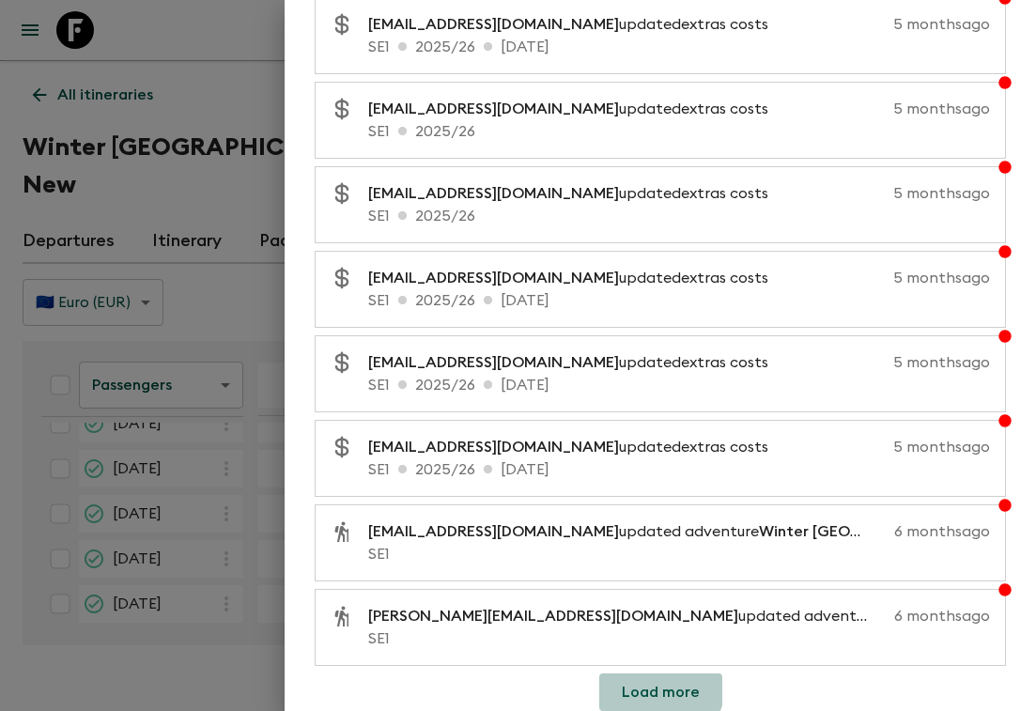
click at [640, 684] on button "Load more" at bounding box center [660, 693] width 123 height 38
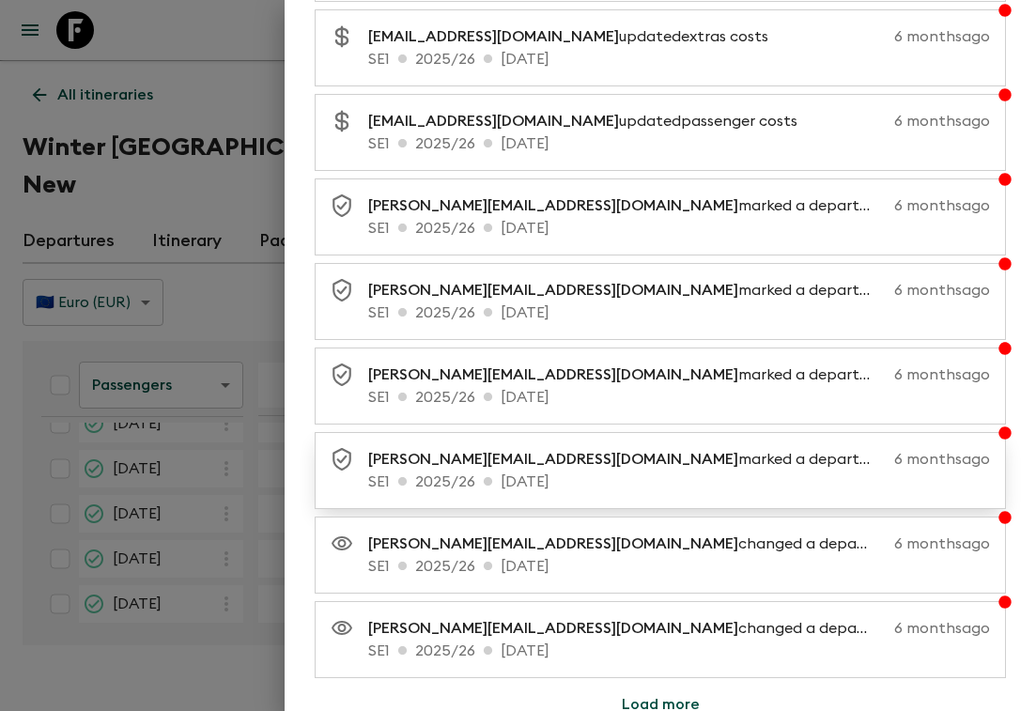
scroll to position [5397, 0]
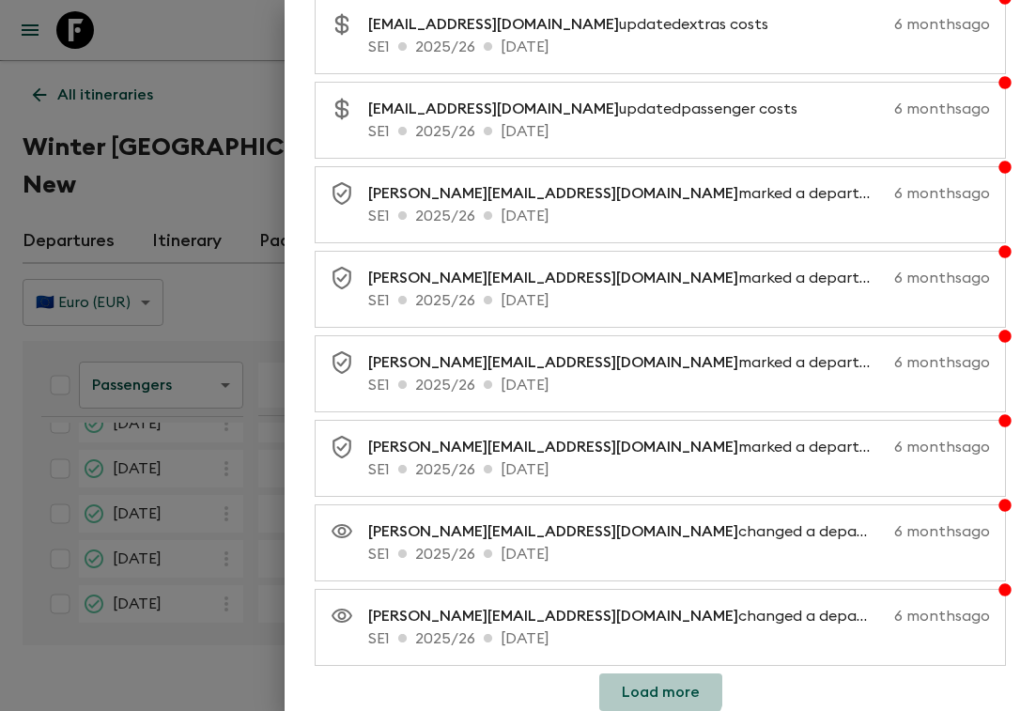
click at [652, 686] on button "Load more" at bounding box center [660, 693] width 123 height 38
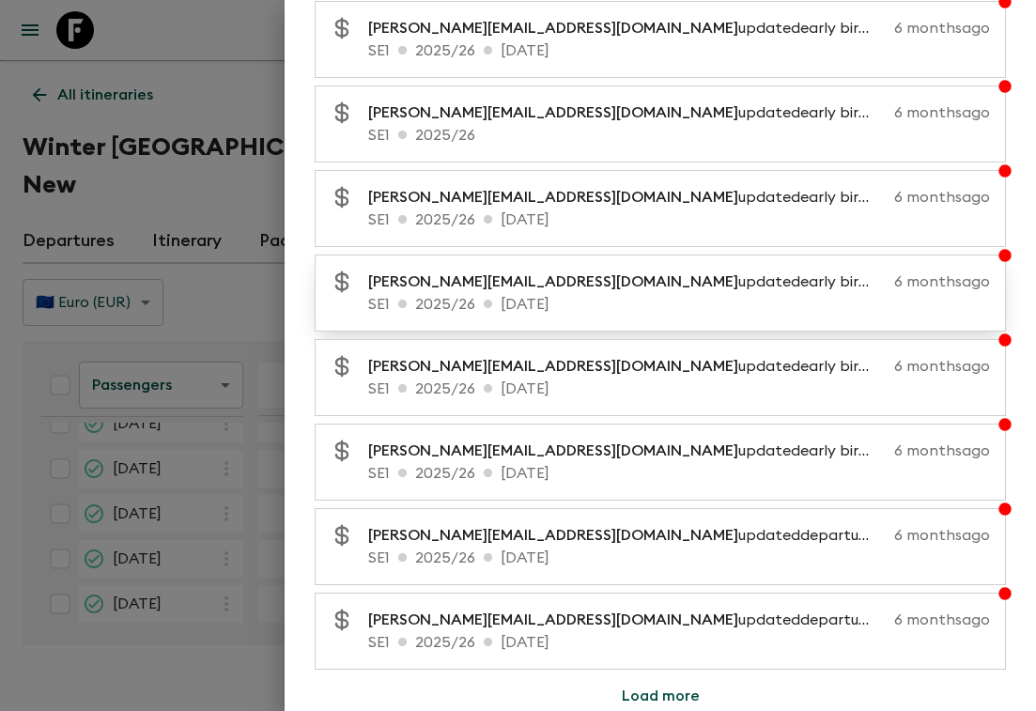
scroll to position [6242, 0]
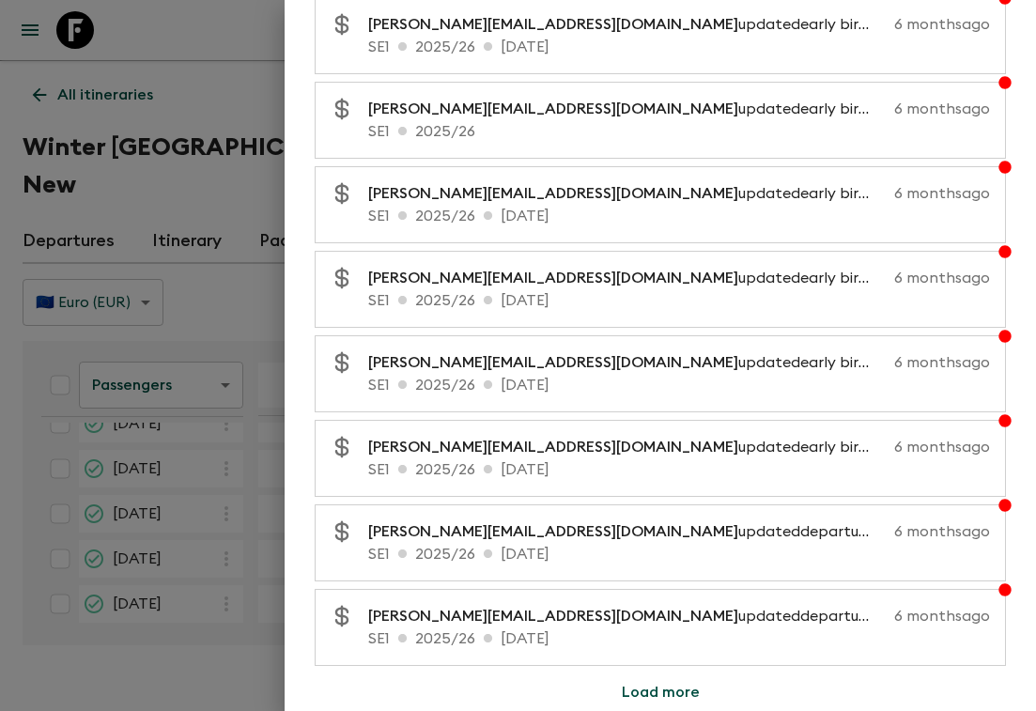
click at [656, 690] on button "Load more" at bounding box center [660, 693] width 123 height 38
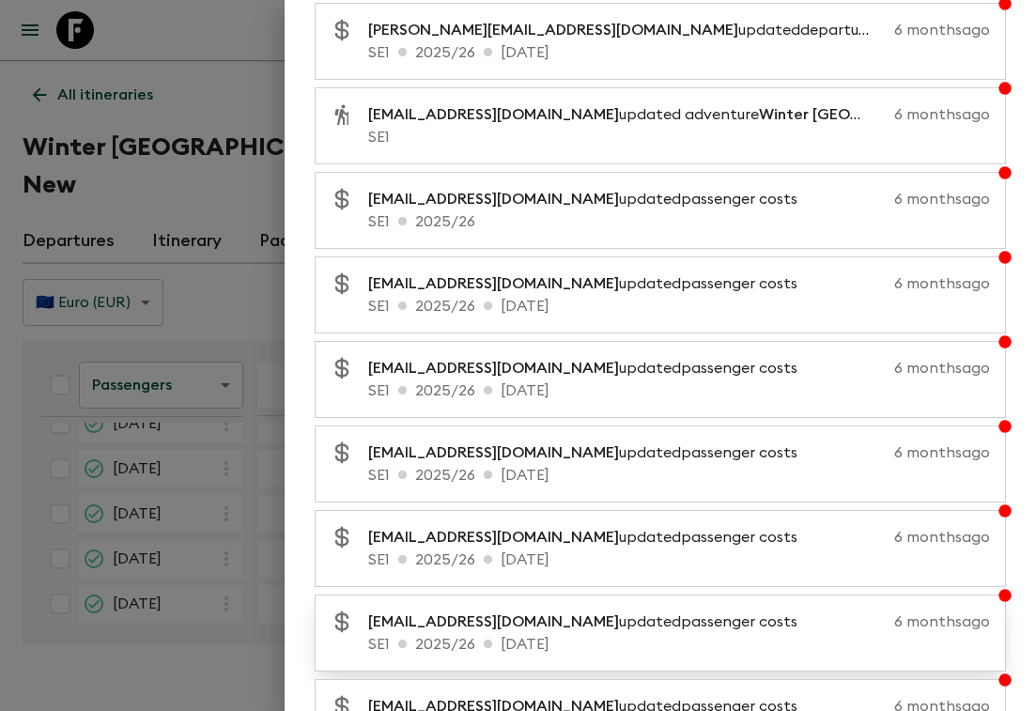
scroll to position [7088, 0]
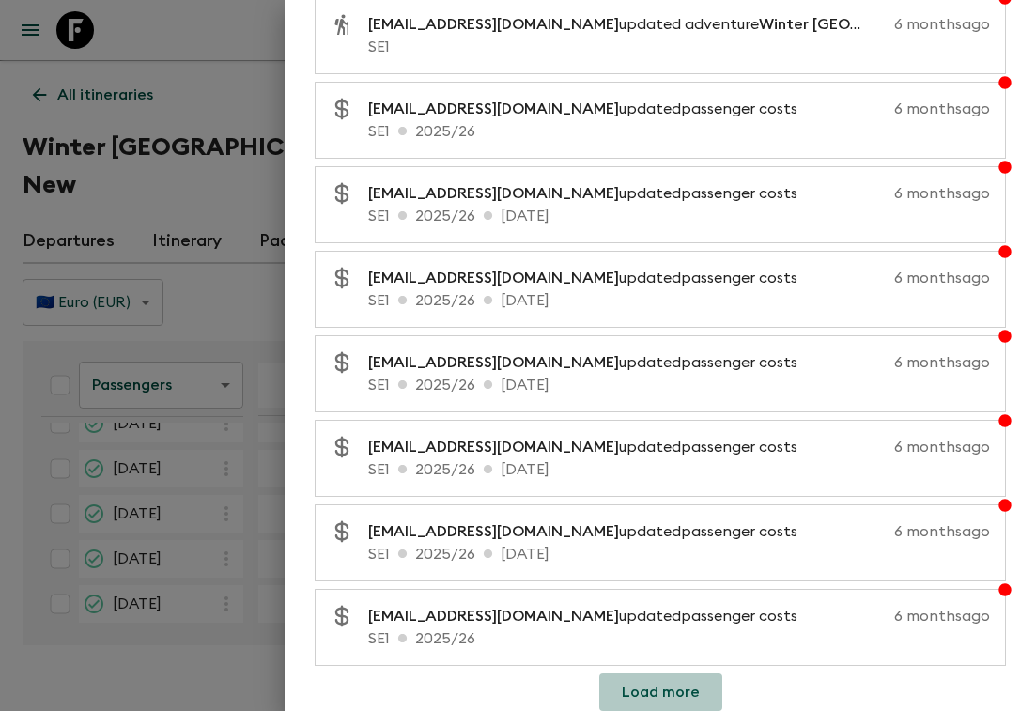
click at [669, 690] on button "Load more" at bounding box center [660, 693] width 123 height 38
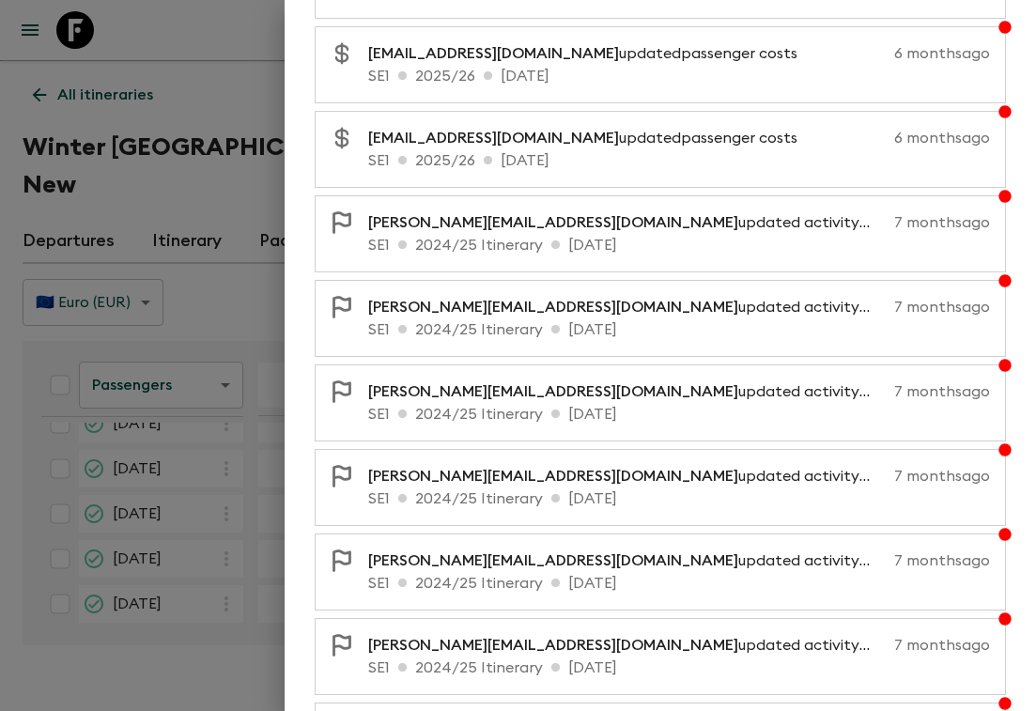
scroll to position [7933, 0]
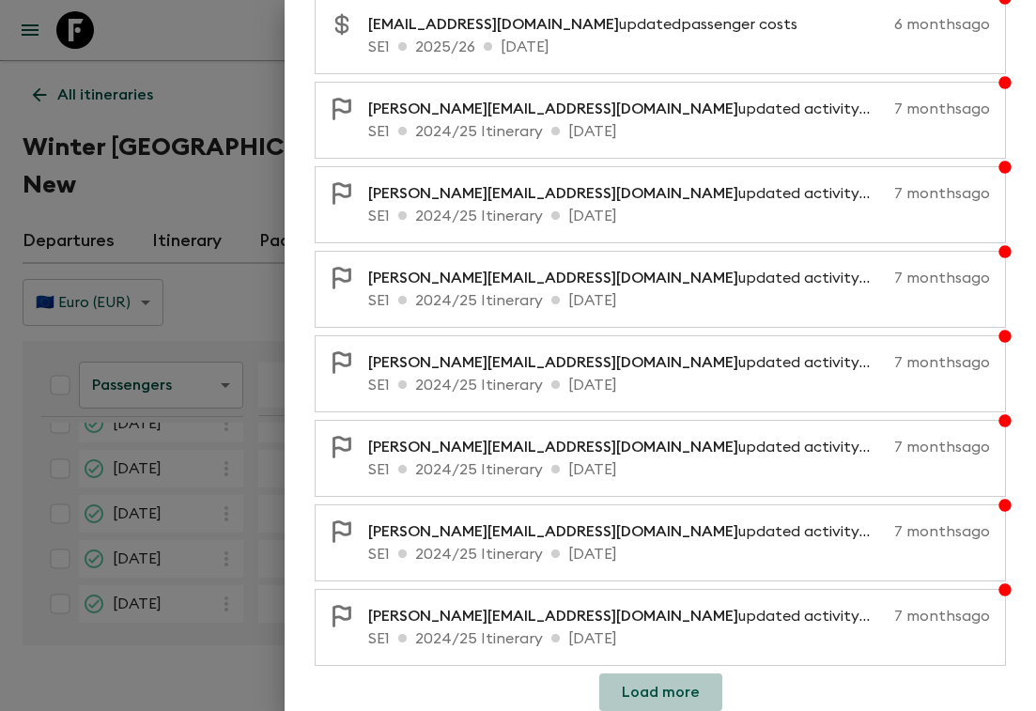
click at [666, 686] on button "Load more" at bounding box center [660, 693] width 123 height 38
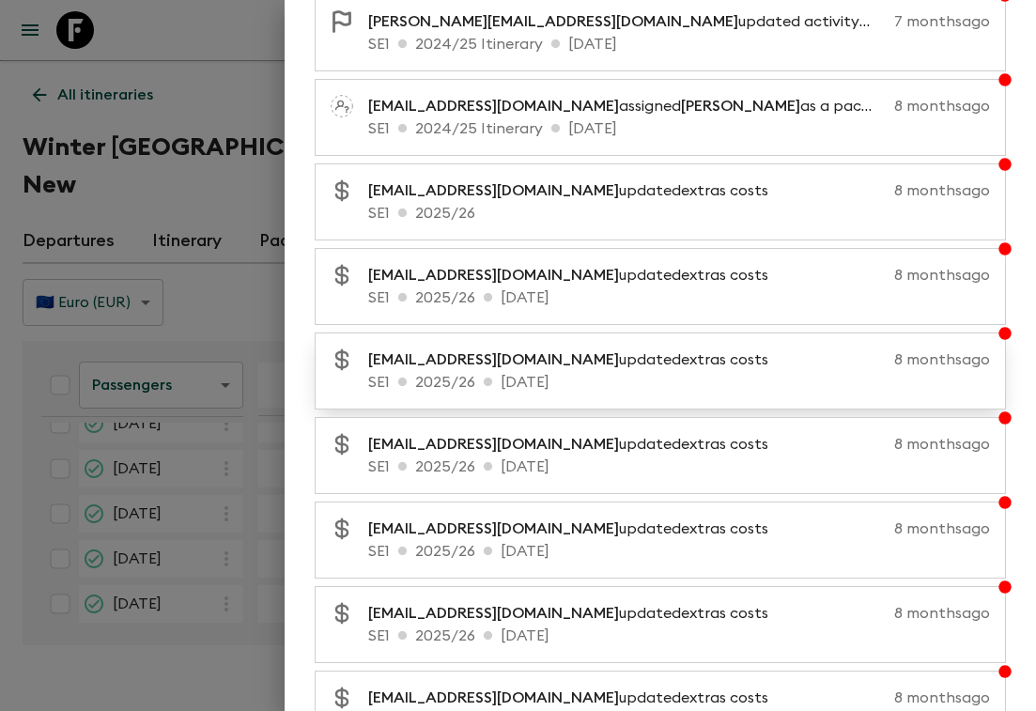
scroll to position [8779, 0]
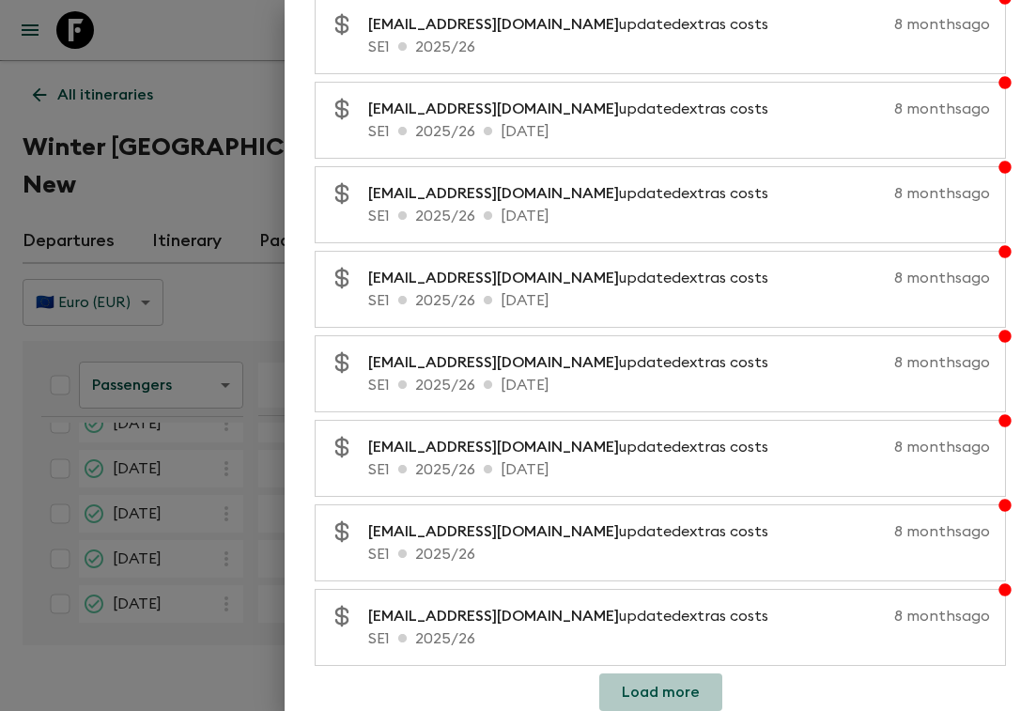
click at [661, 690] on button "Load more" at bounding box center [660, 693] width 123 height 38
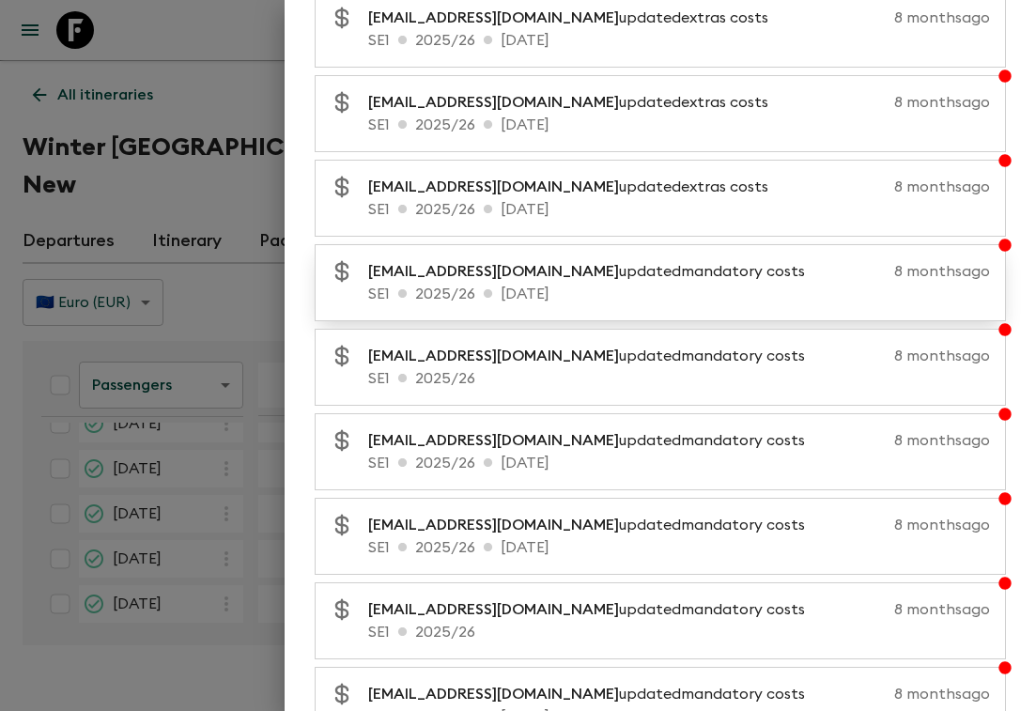
scroll to position [9624, 0]
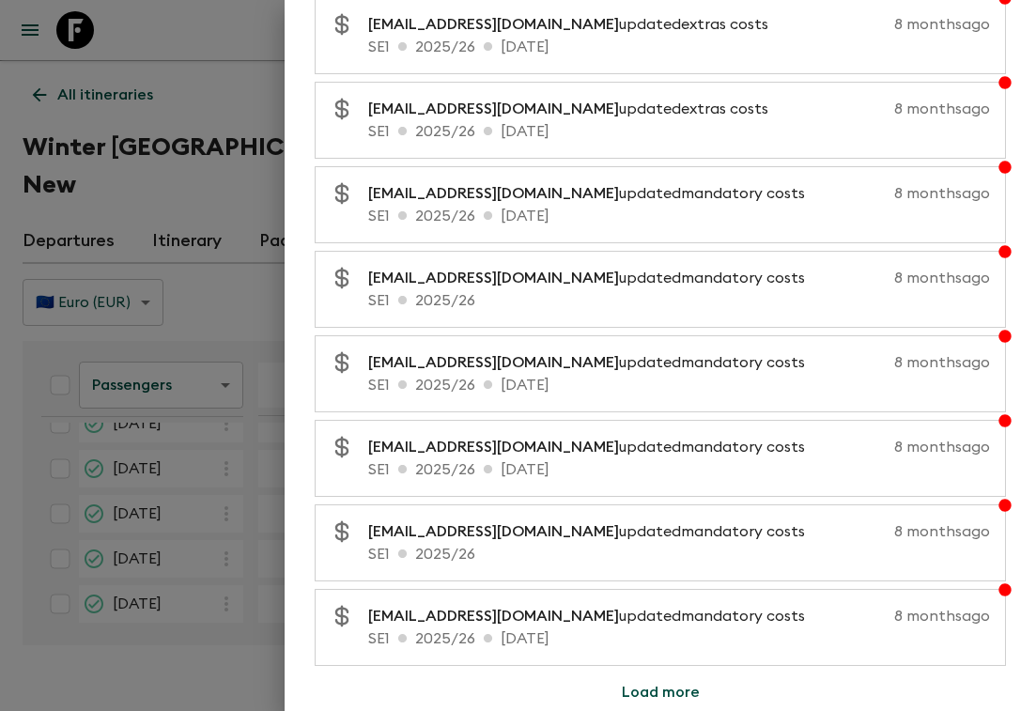
click at [665, 690] on button "Load more" at bounding box center [660, 693] width 123 height 38
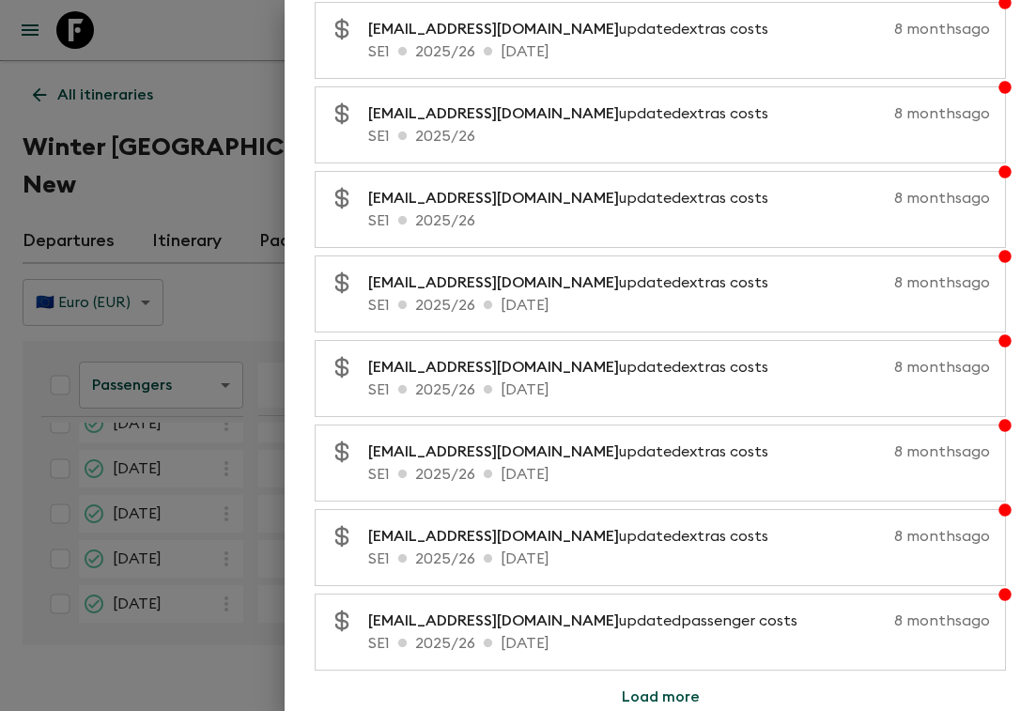
scroll to position [10470, 0]
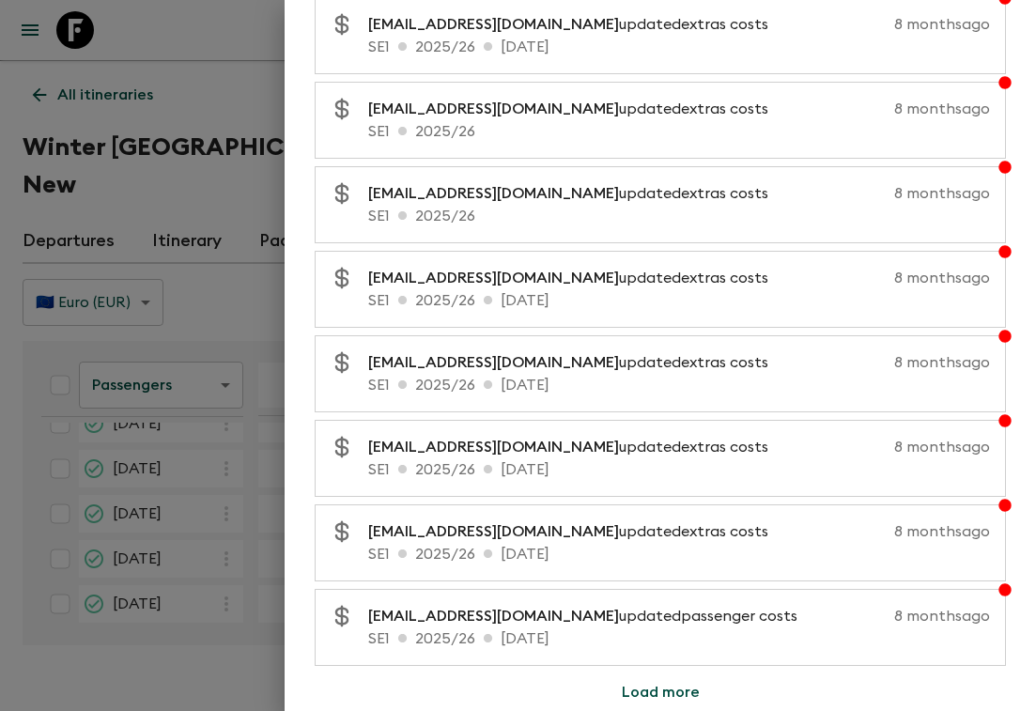
click at [670, 686] on button "Load more" at bounding box center [660, 693] width 123 height 38
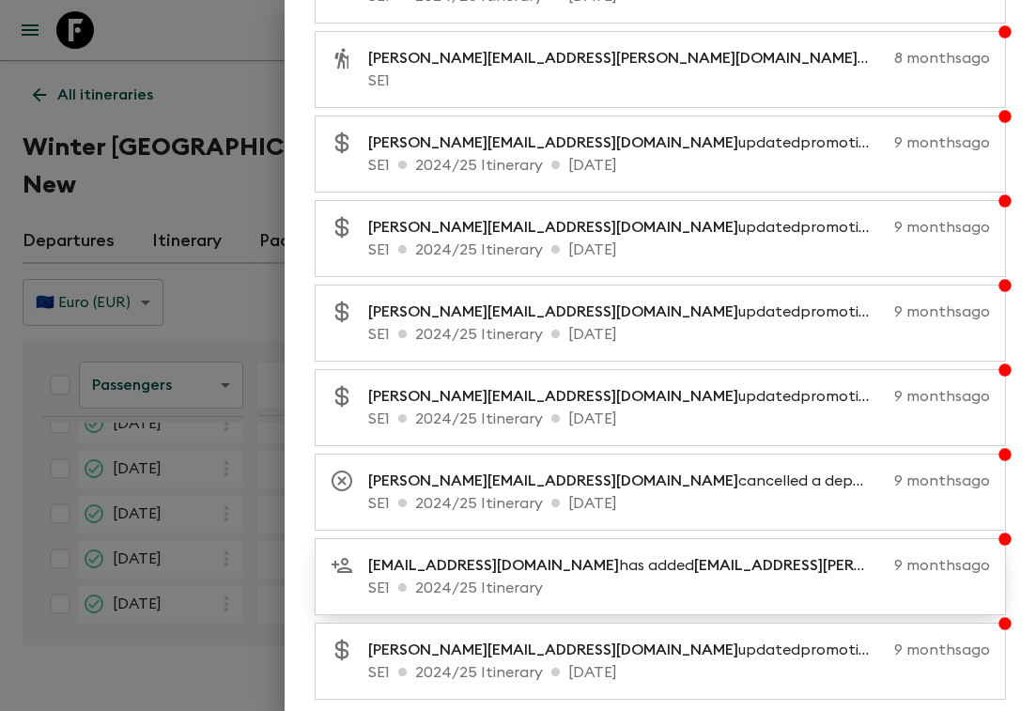
scroll to position [11315, 0]
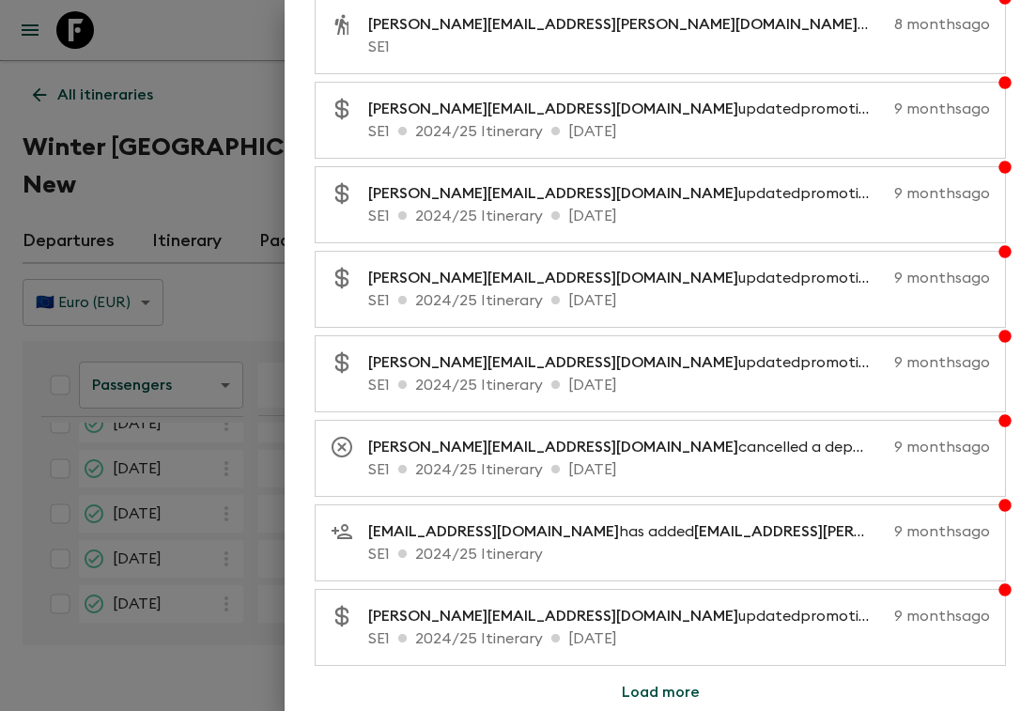
click at [644, 690] on button "Load more" at bounding box center [660, 693] width 123 height 38
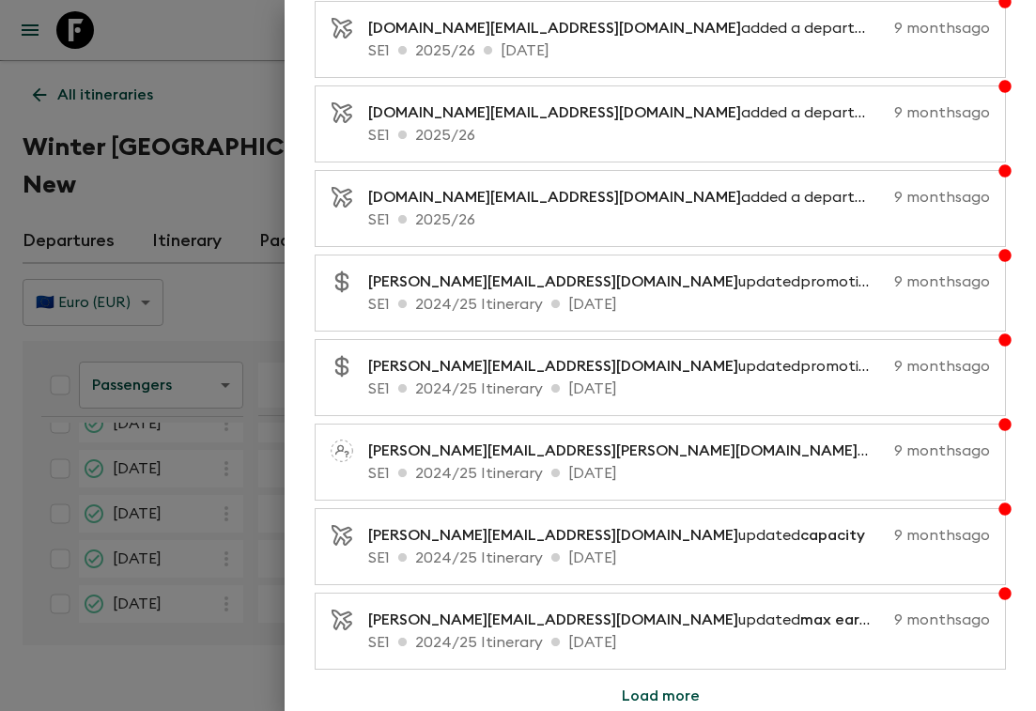
scroll to position [12161, 0]
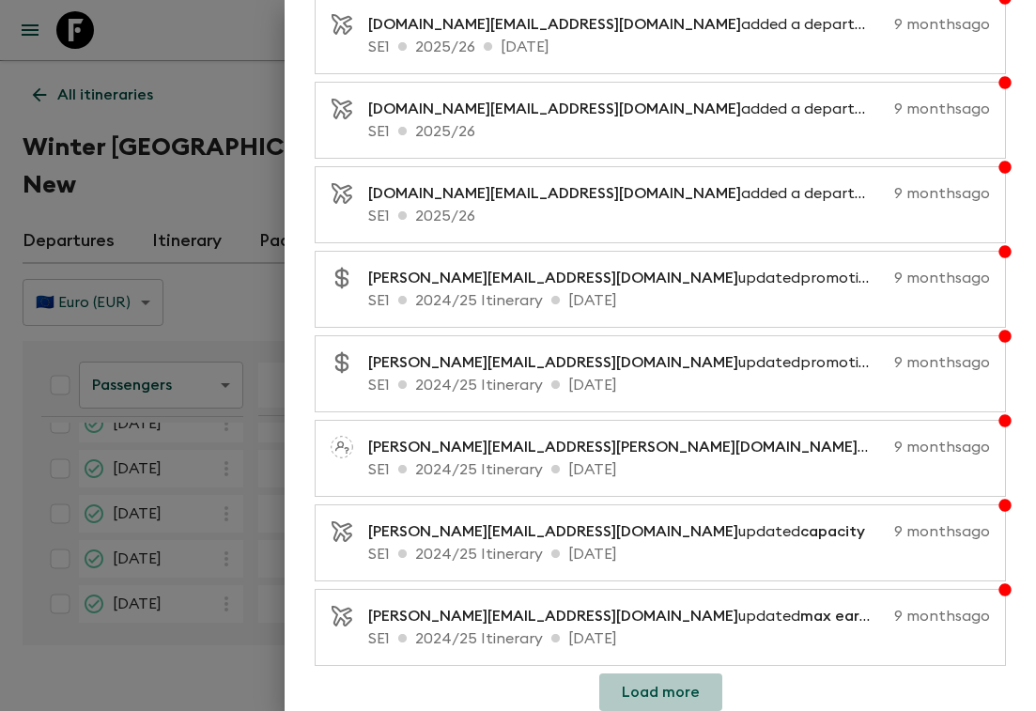
click at [660, 691] on button "Load more" at bounding box center [660, 693] width 123 height 38
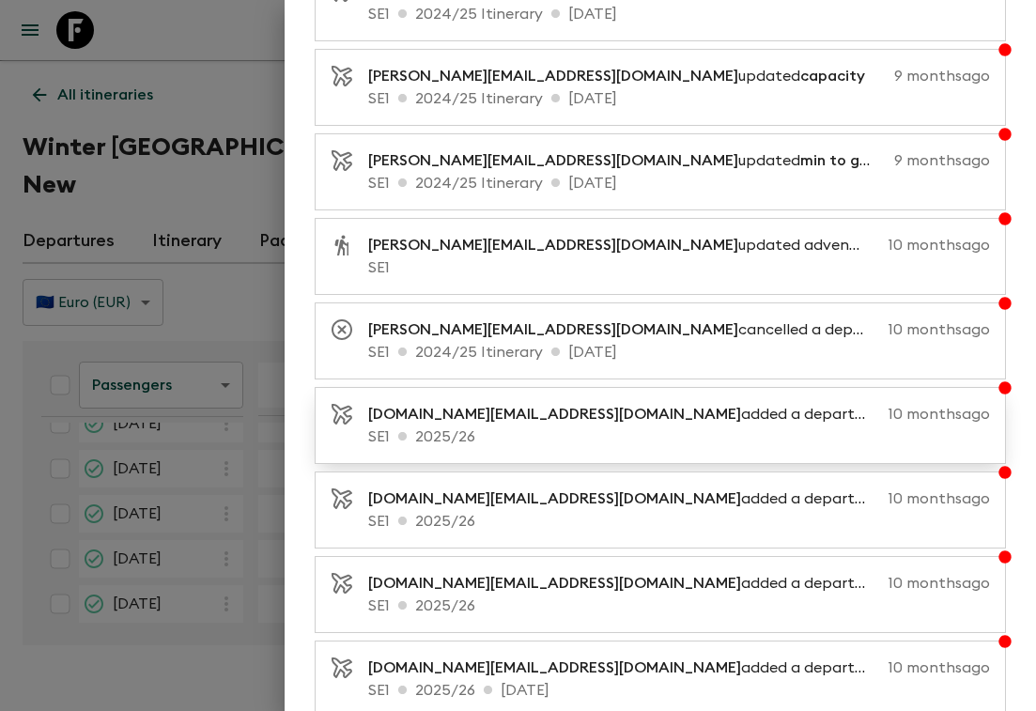
scroll to position [13006, 0]
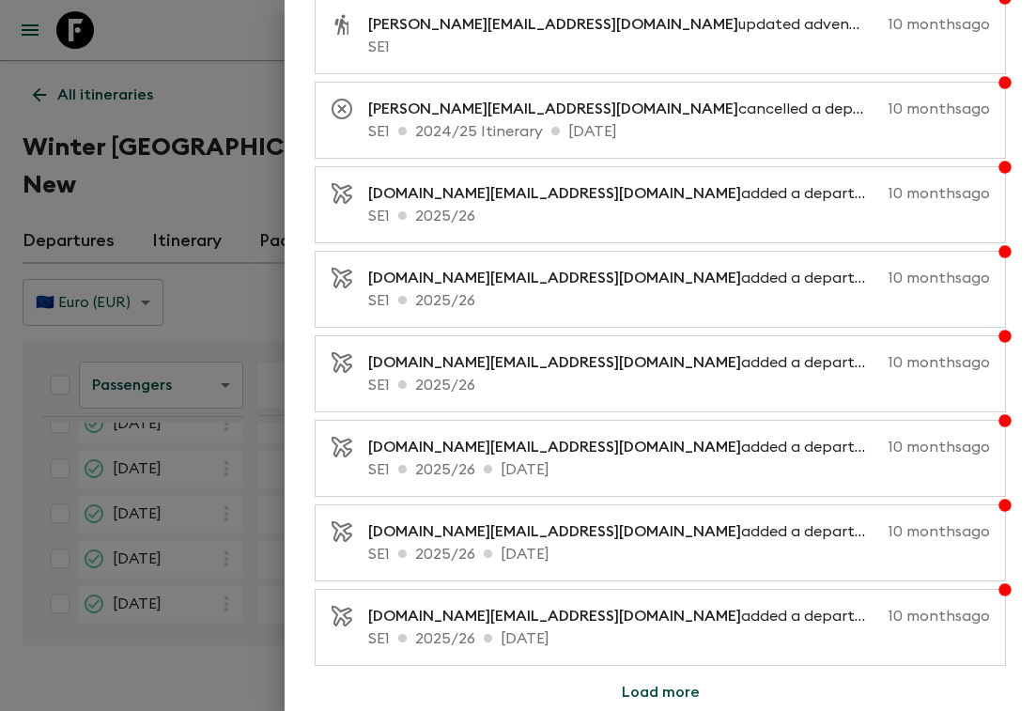
click at [657, 693] on button "Load more" at bounding box center [660, 693] width 123 height 38
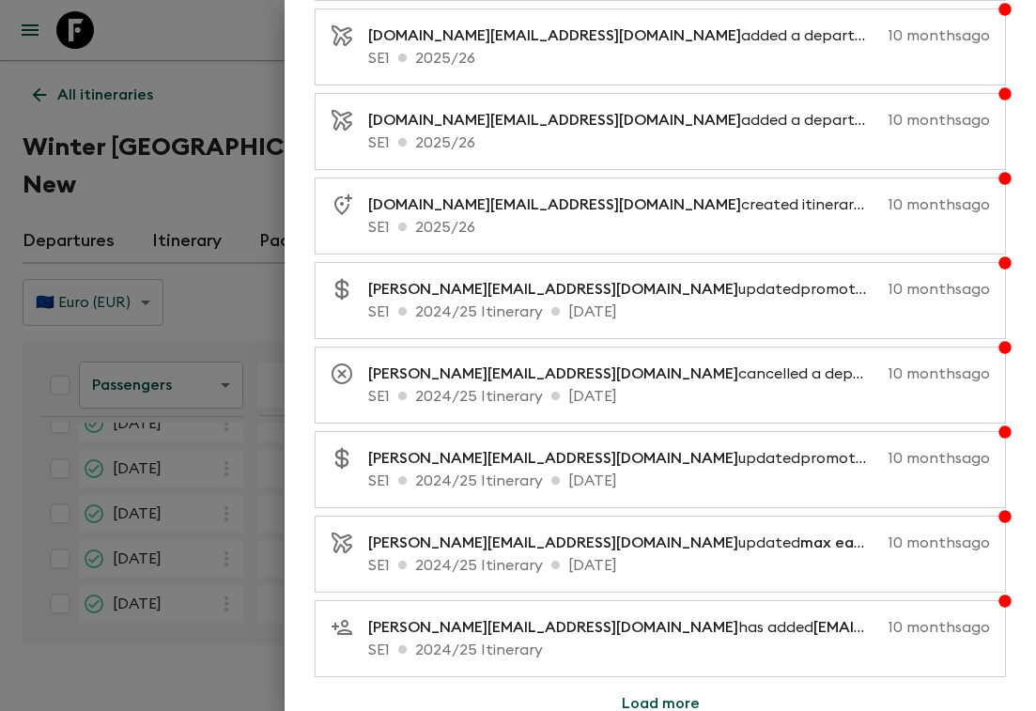
scroll to position [13852, 0]
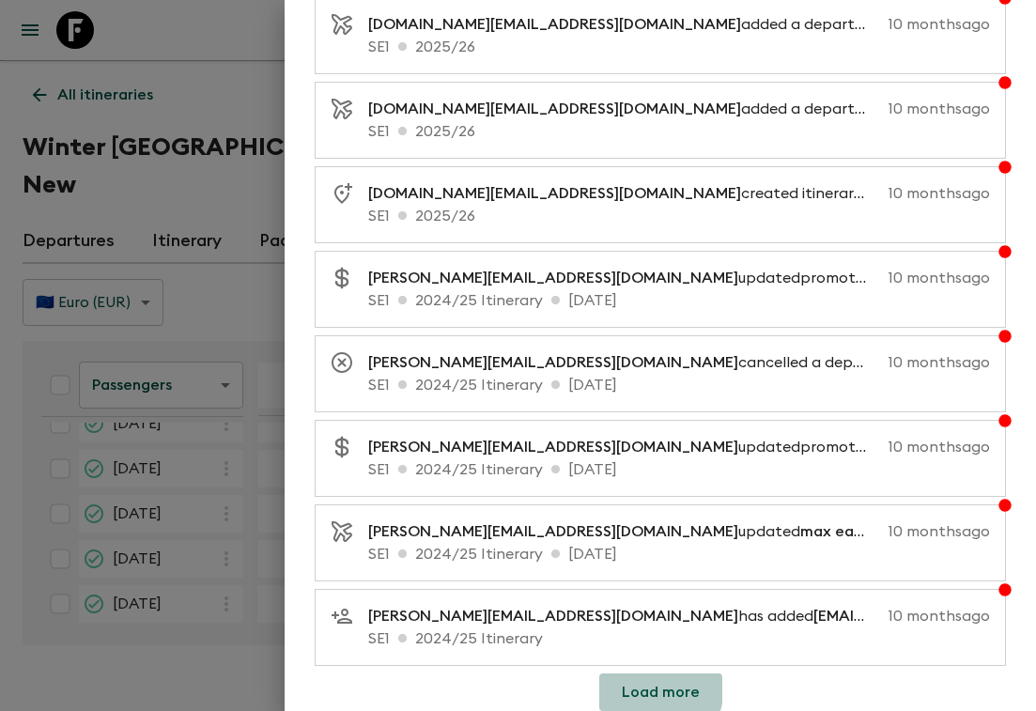
click at [634, 686] on button "Load more" at bounding box center [660, 693] width 123 height 38
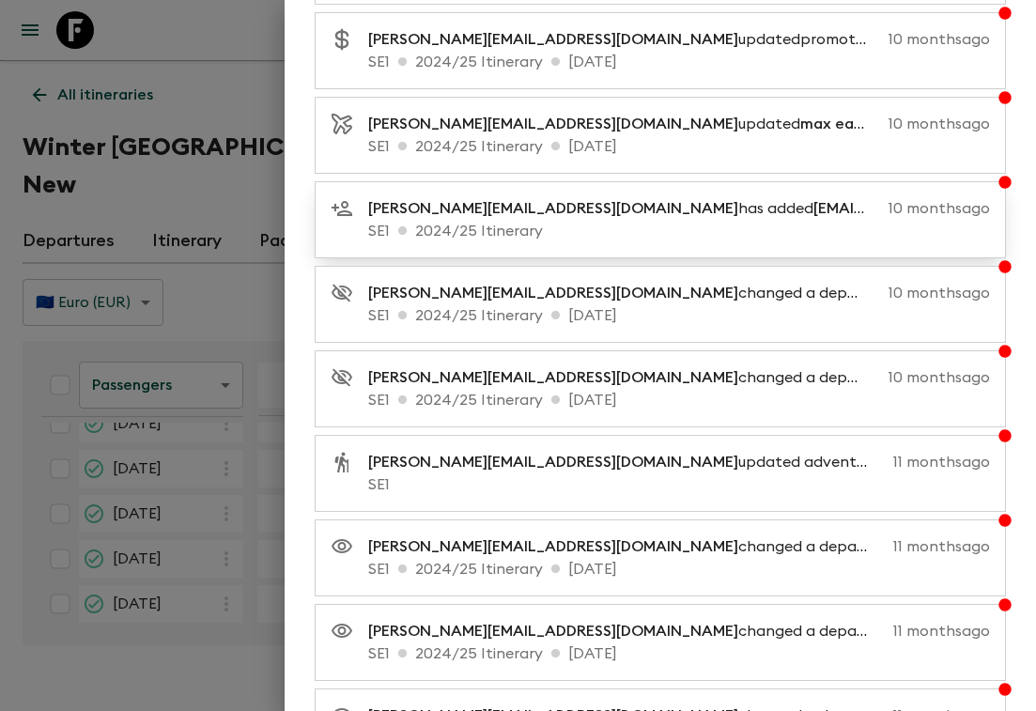
scroll to position [14697, 0]
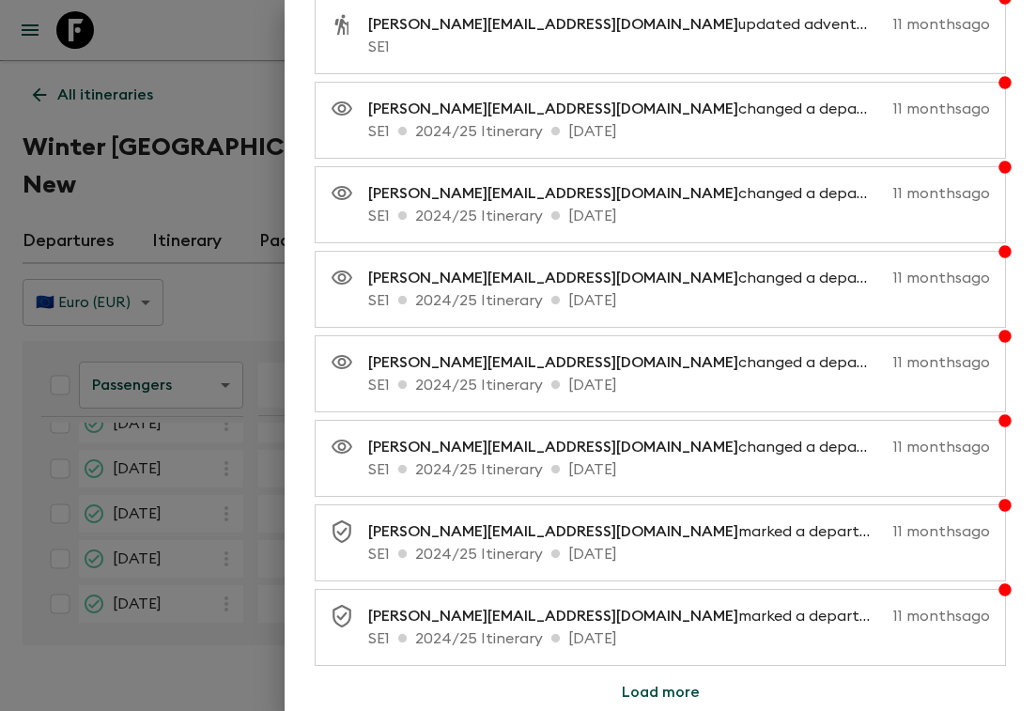
click at [643, 691] on button "Load more" at bounding box center [660, 693] width 123 height 38
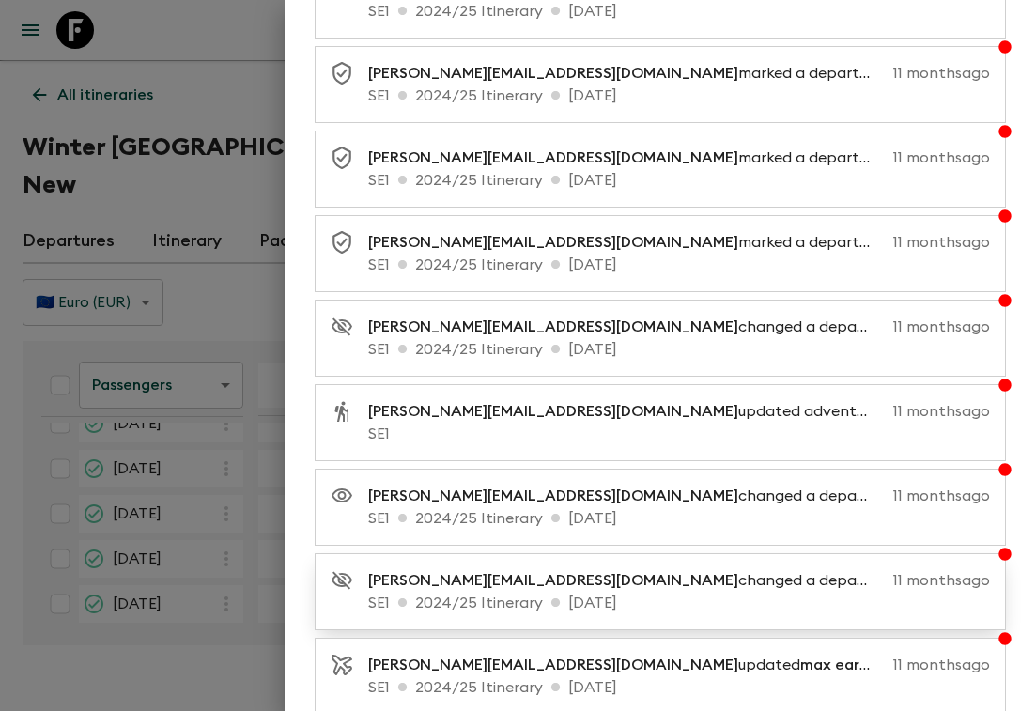
scroll to position [15543, 0]
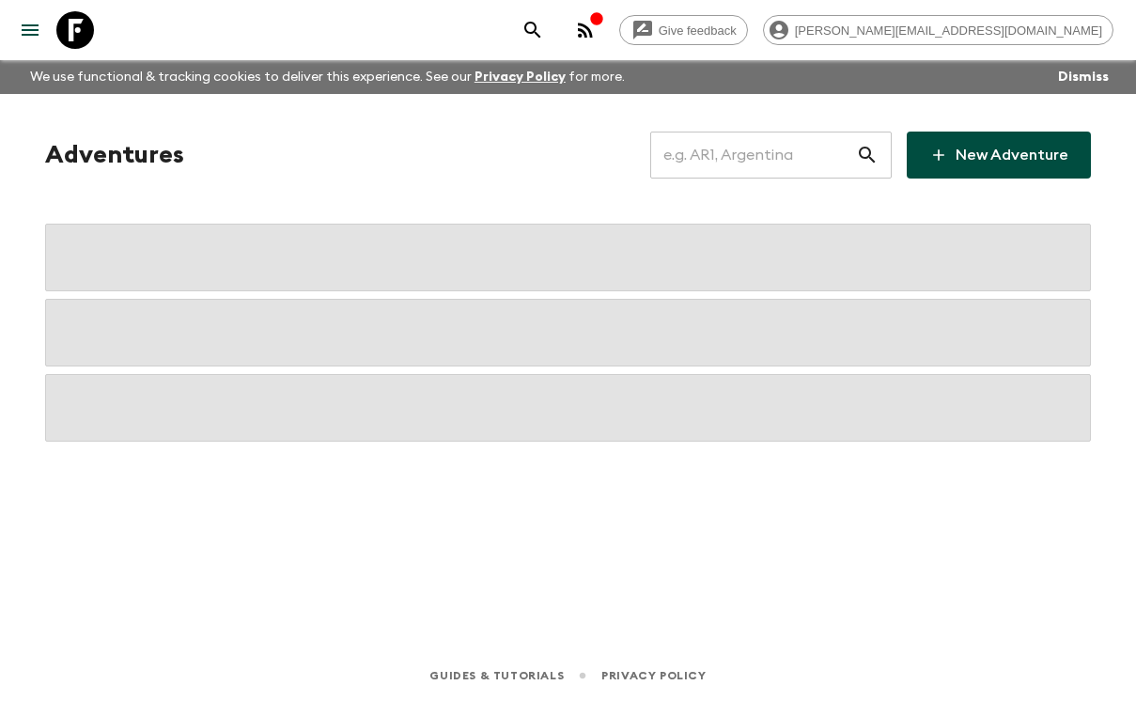
click at [733, 141] on input "text" at bounding box center [753, 155] width 206 height 53
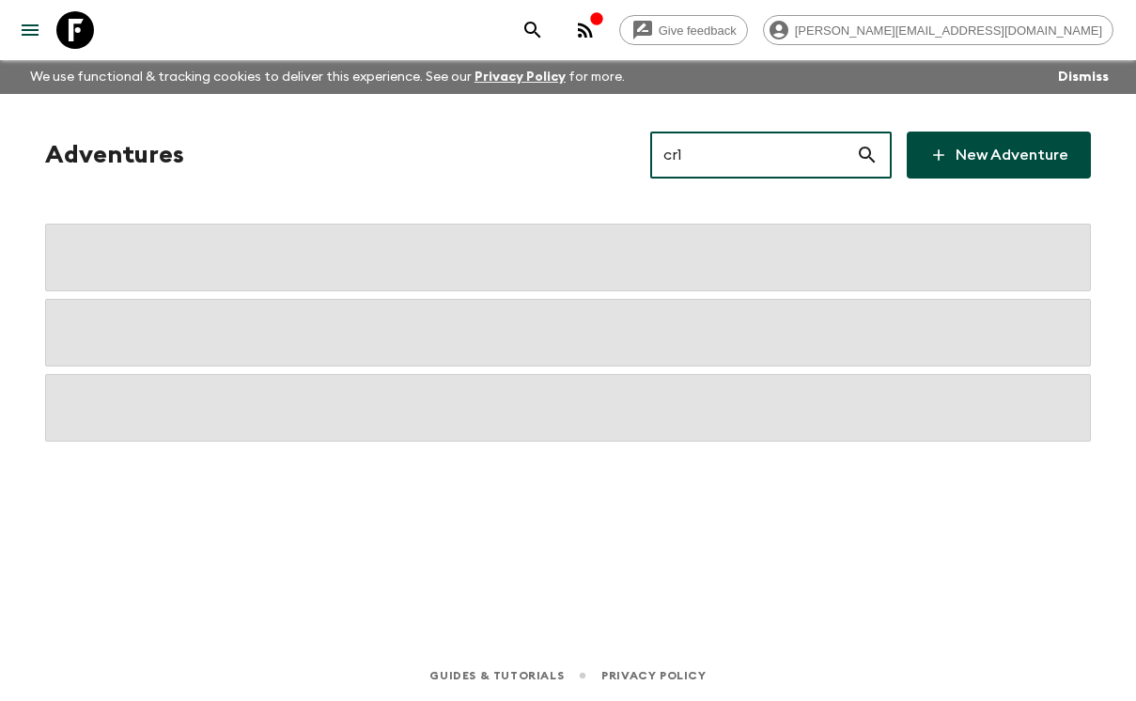
type input "cr1"
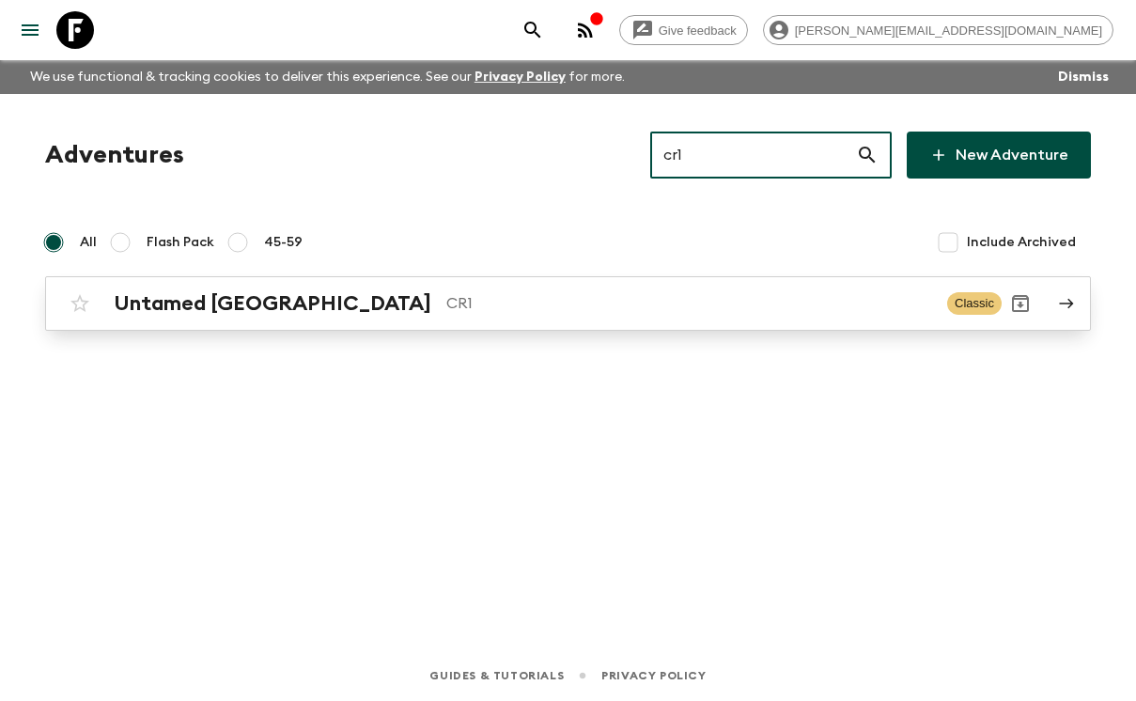
click at [230, 306] on h2 "Untamed [GEOGRAPHIC_DATA]" at bounding box center [273, 303] width 318 height 24
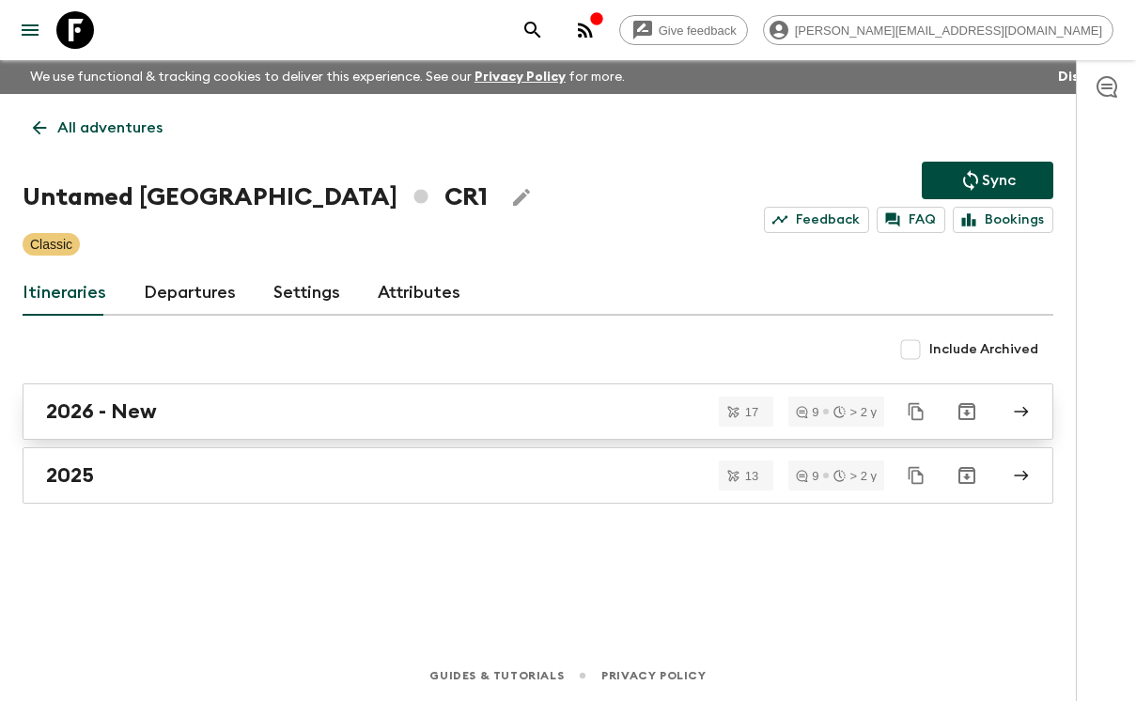
click at [138, 407] on h2 "2026 - New" at bounding box center [101, 411] width 111 height 24
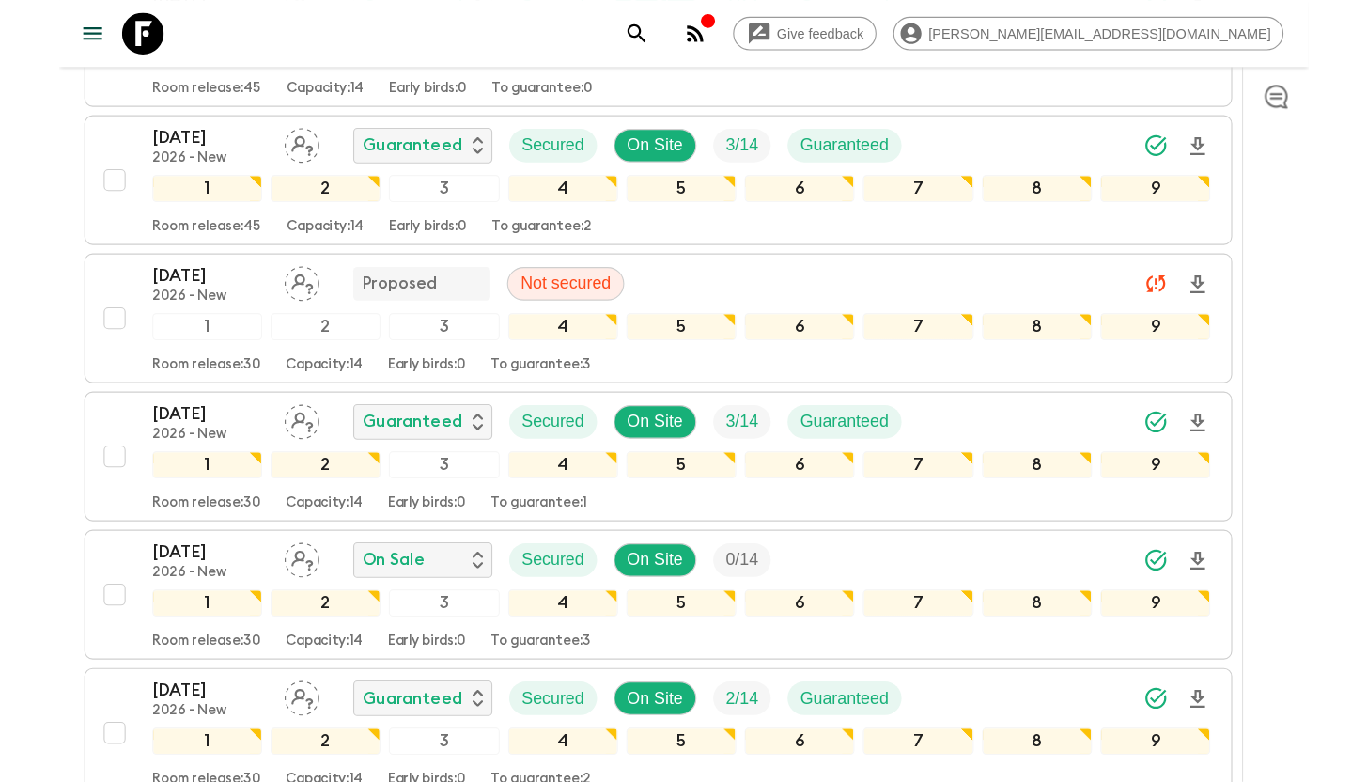
scroll to position [746, 0]
